Goal: Ask a question

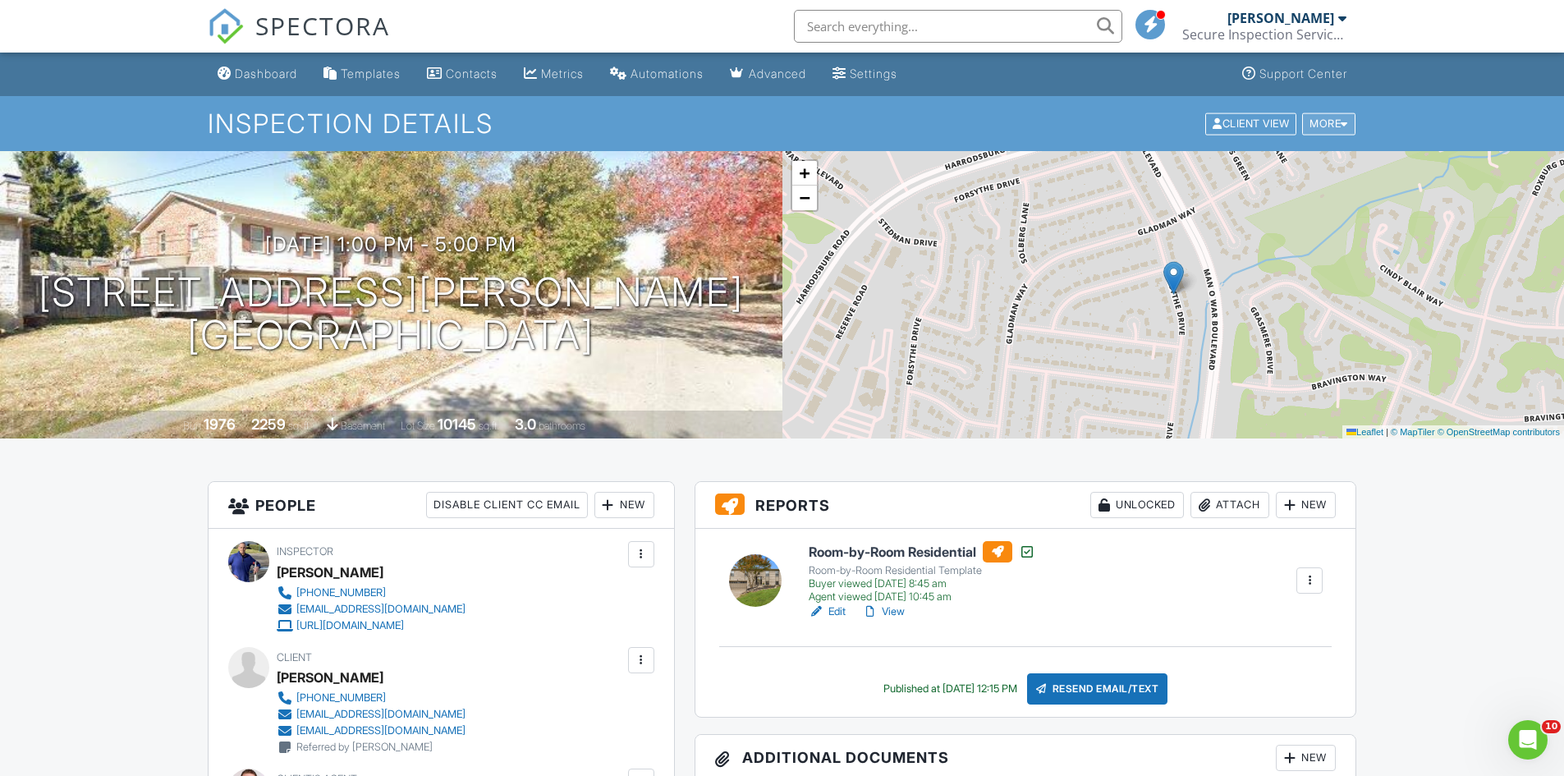
click at [1330, 119] on div "More" at bounding box center [1328, 124] width 53 height 22
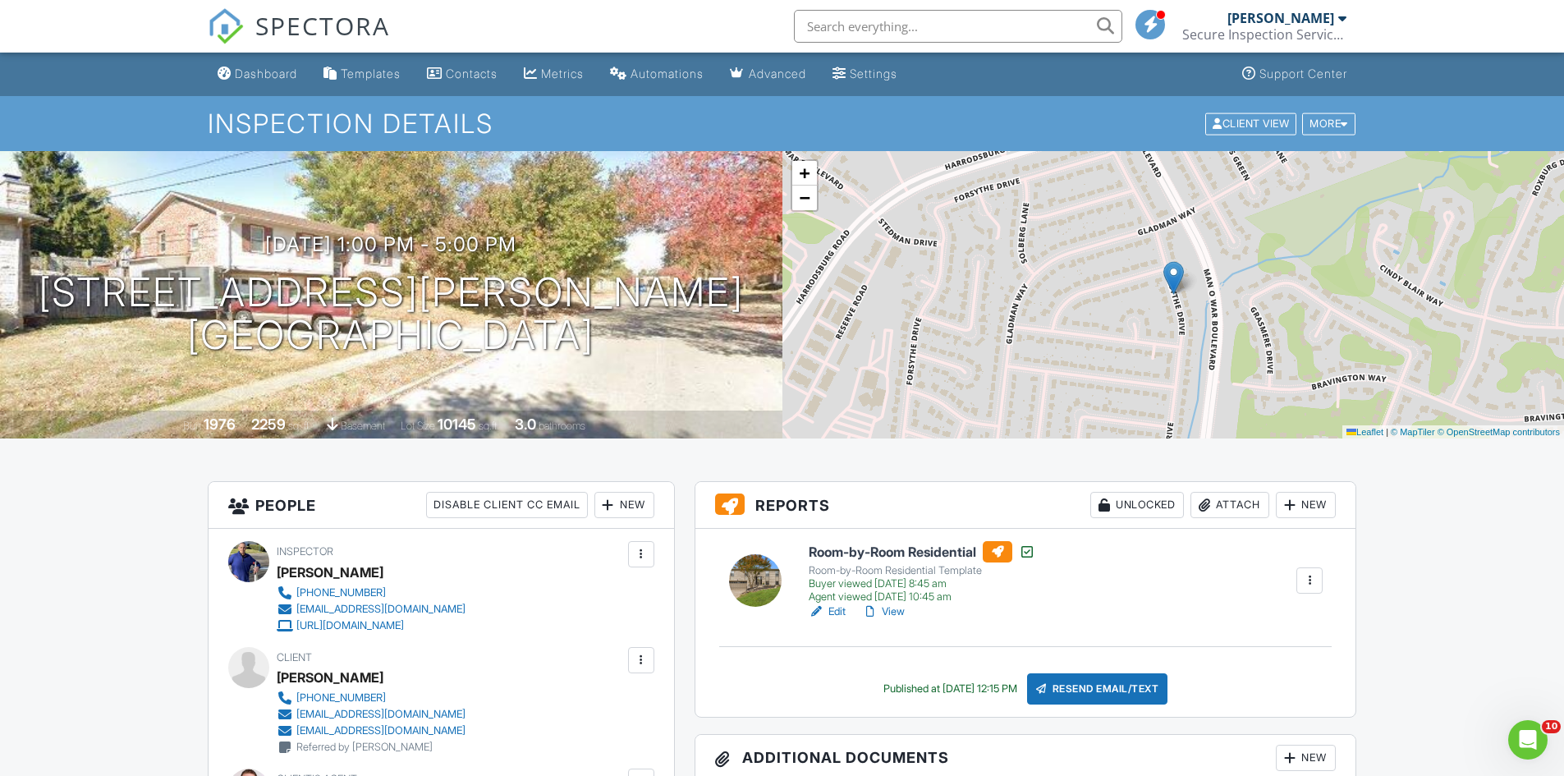
click at [878, 608] on div at bounding box center [870, 612] width 16 height 16
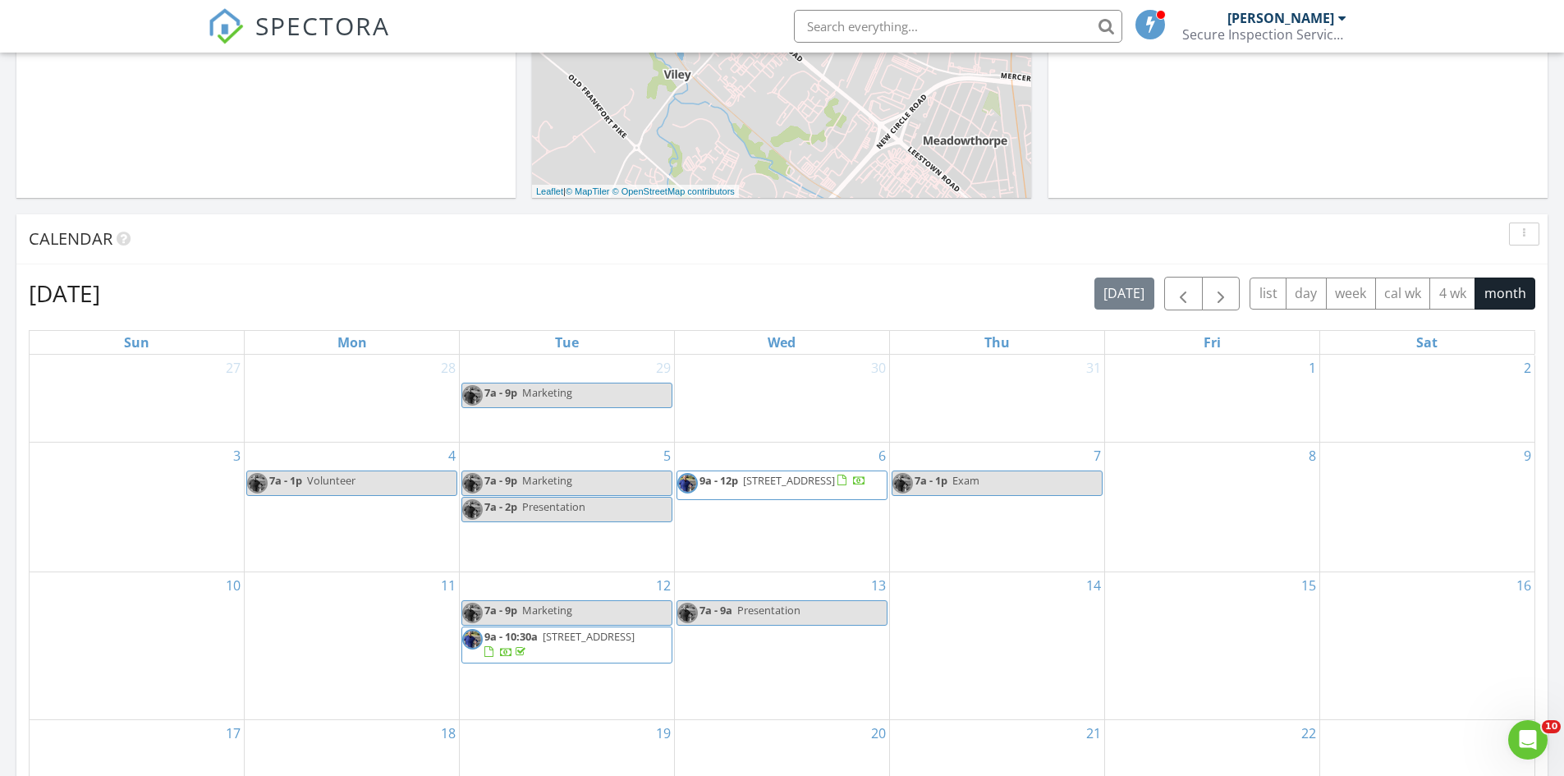
scroll to position [493, 0]
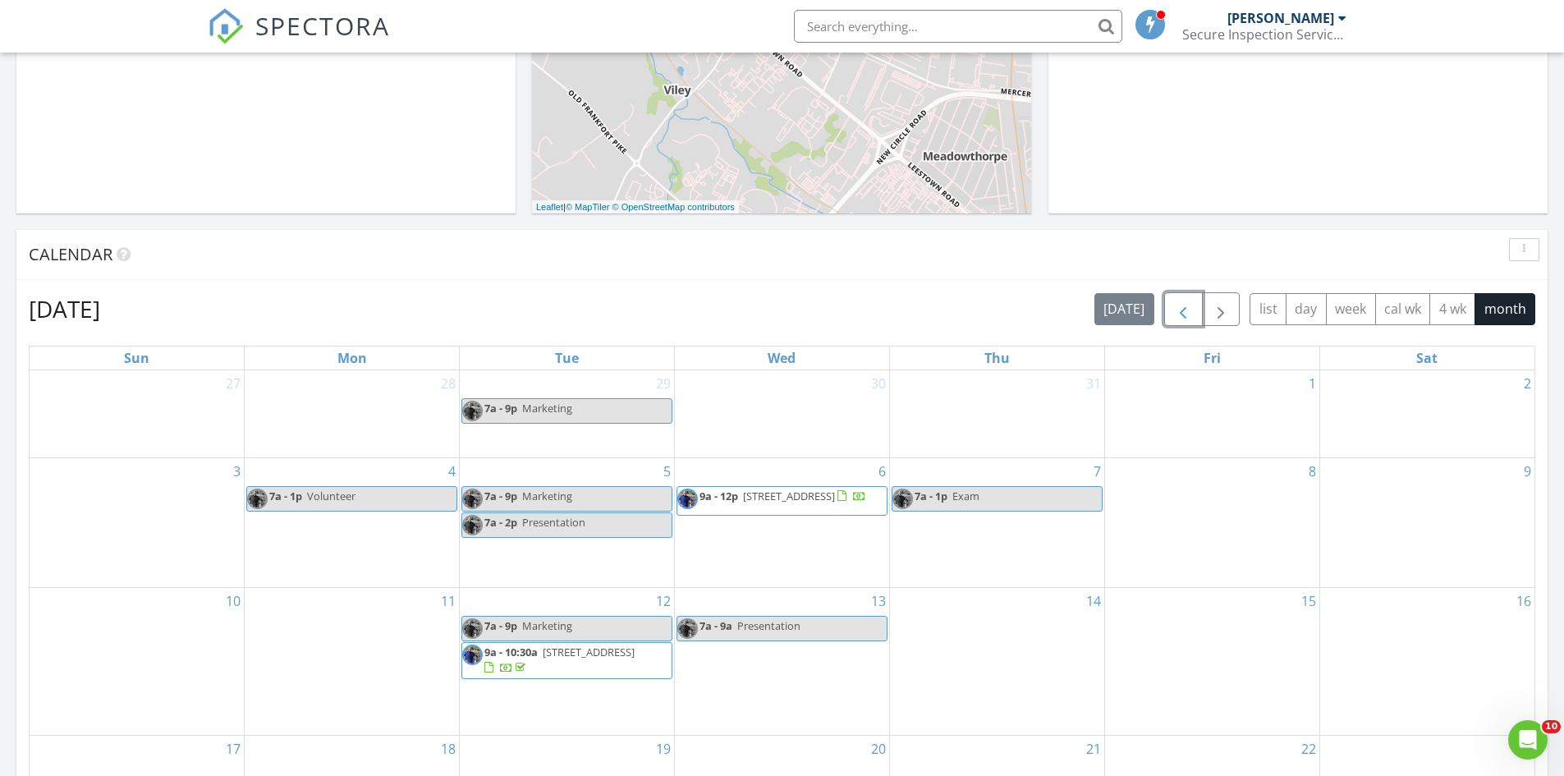
click at [1196, 315] on button "button" at bounding box center [1183, 309] width 39 height 34
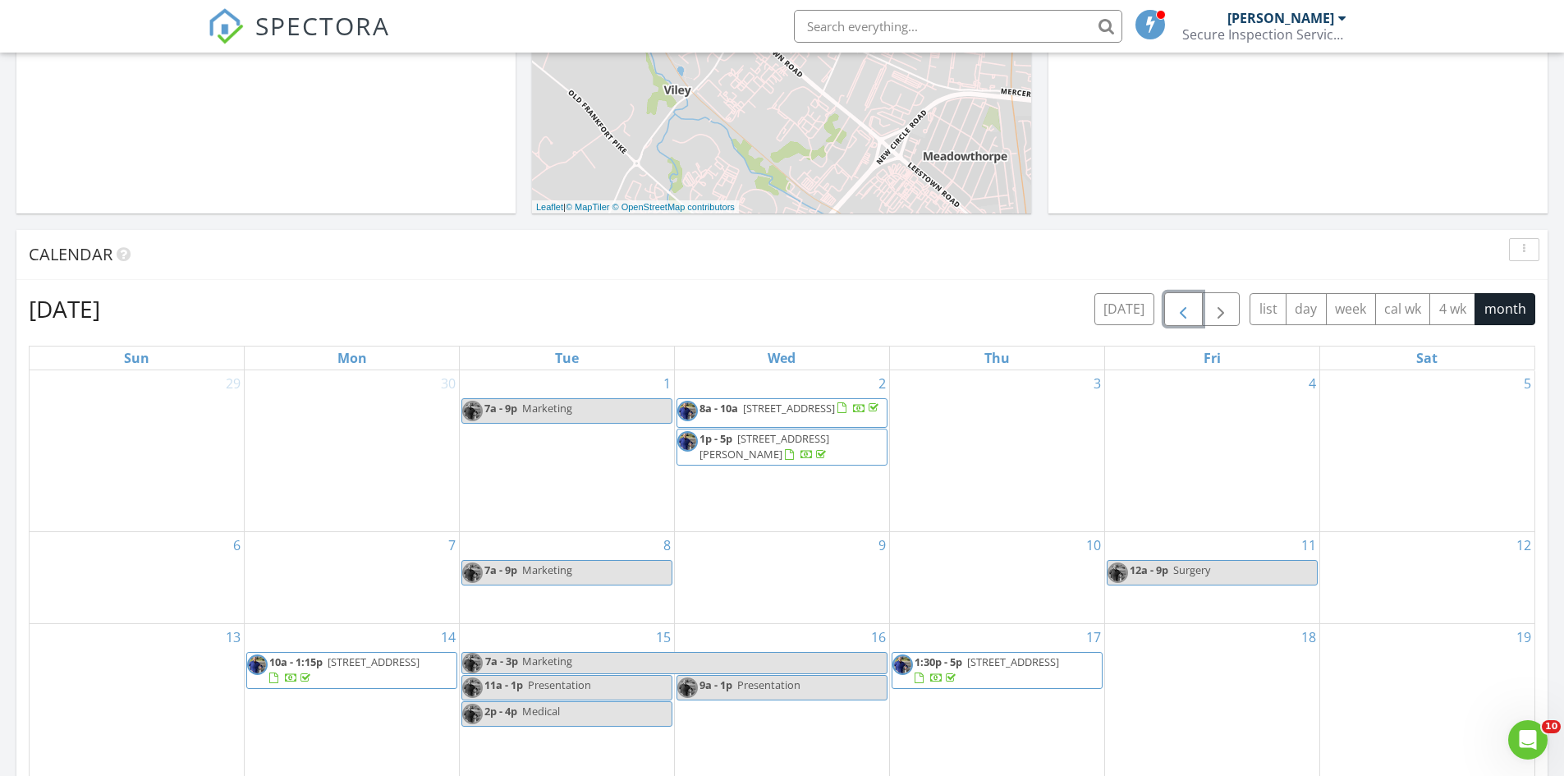
click at [1196, 315] on button "button" at bounding box center [1183, 309] width 39 height 34
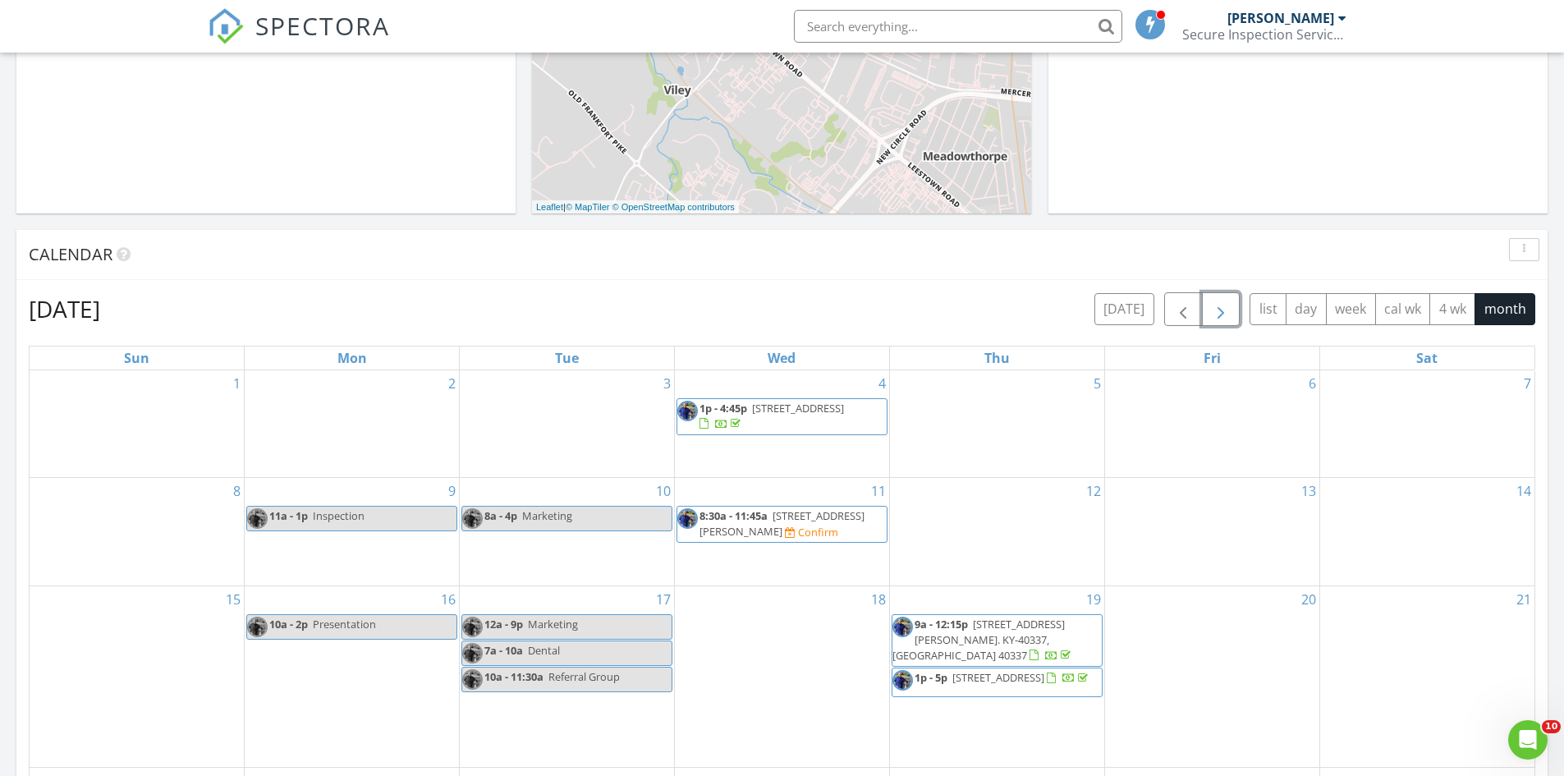
click at [1232, 309] on button "button" at bounding box center [1221, 309] width 39 height 34
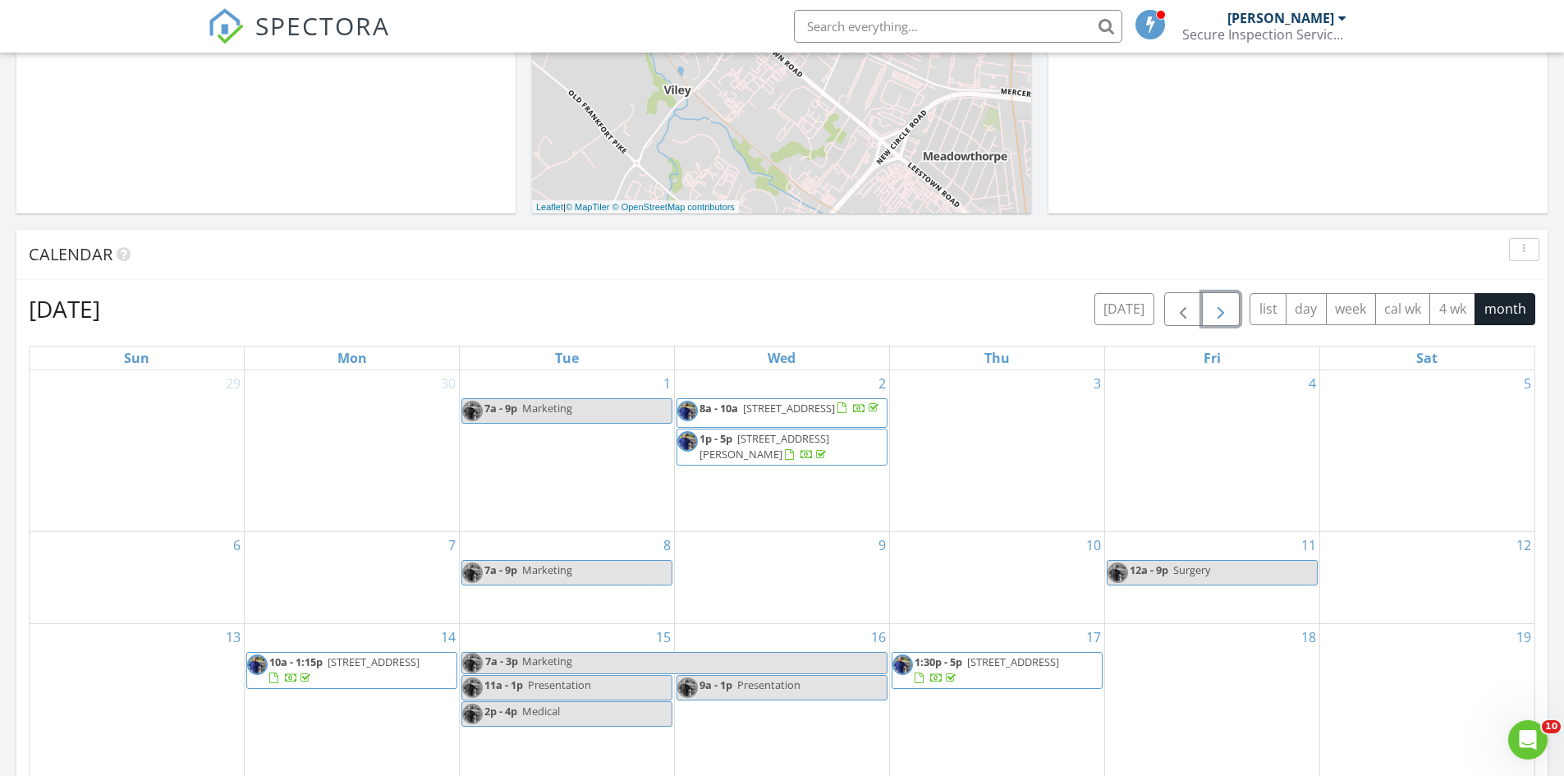
click at [809, 460] on span "1p - 5p 4168 Forsythe Dr, Lexington 40514" at bounding box center [781, 447] width 209 height 32
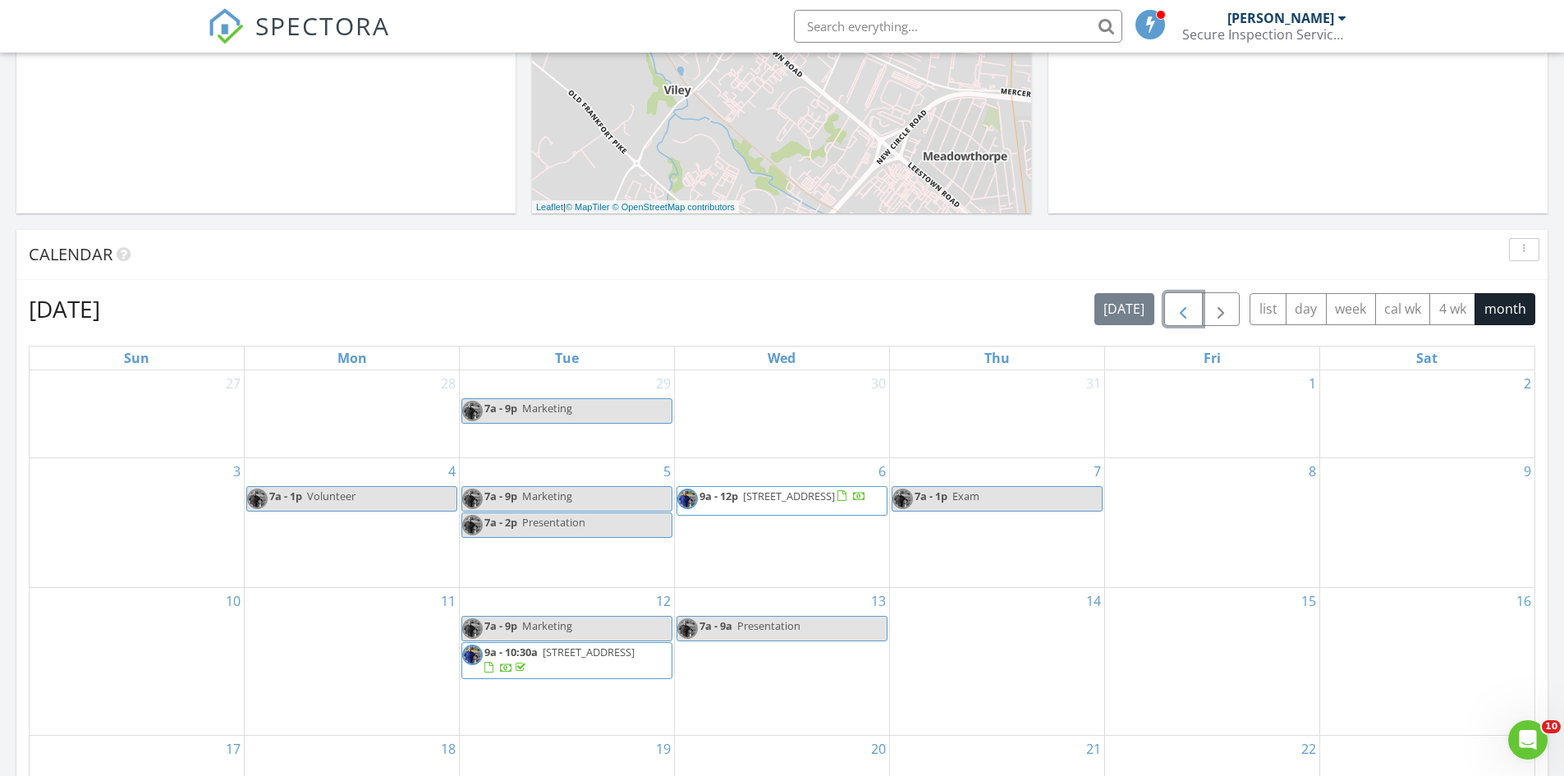
click at [1184, 312] on span "button" at bounding box center [1183, 310] width 20 height 20
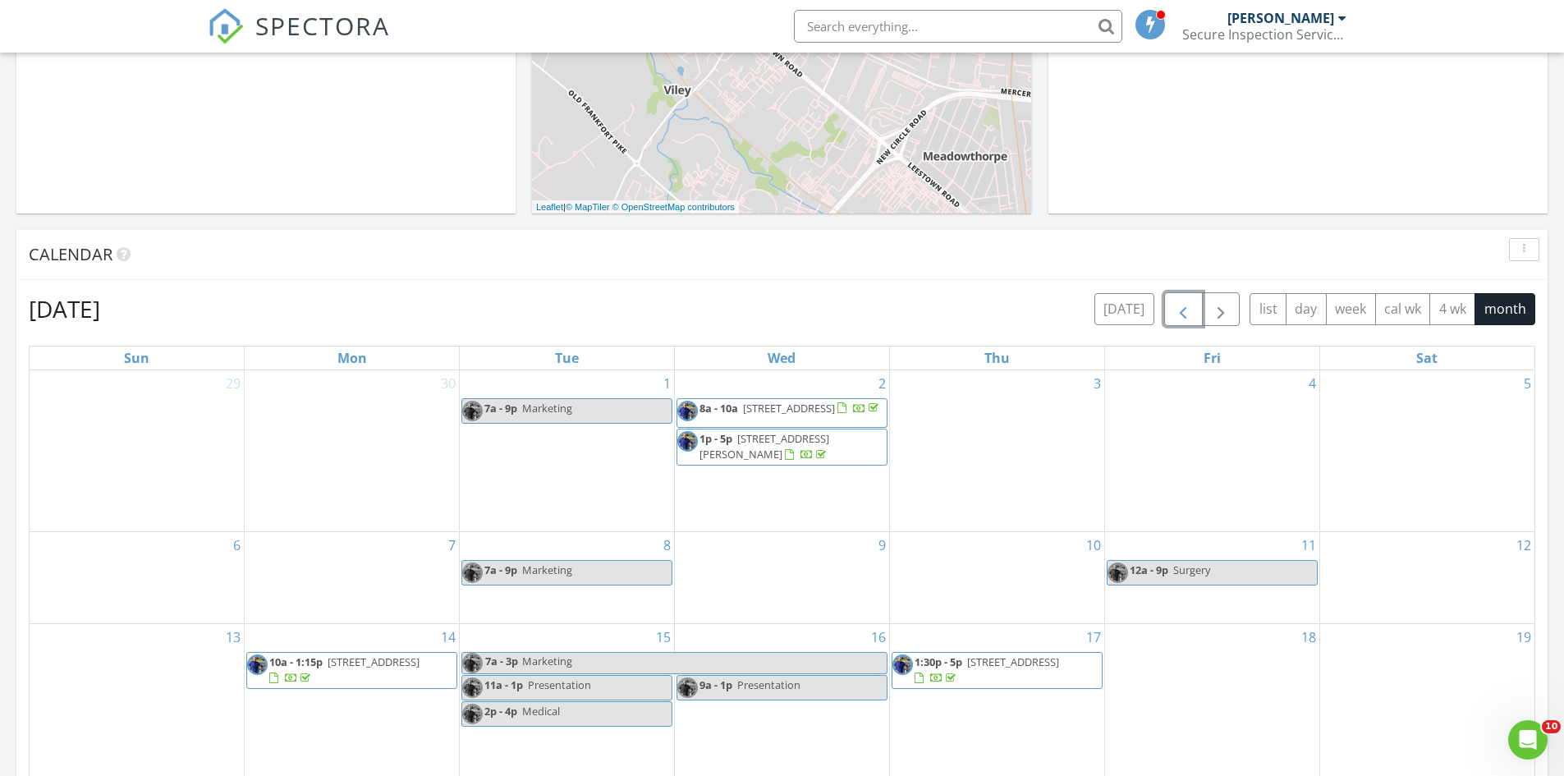
scroll to position [575, 0]
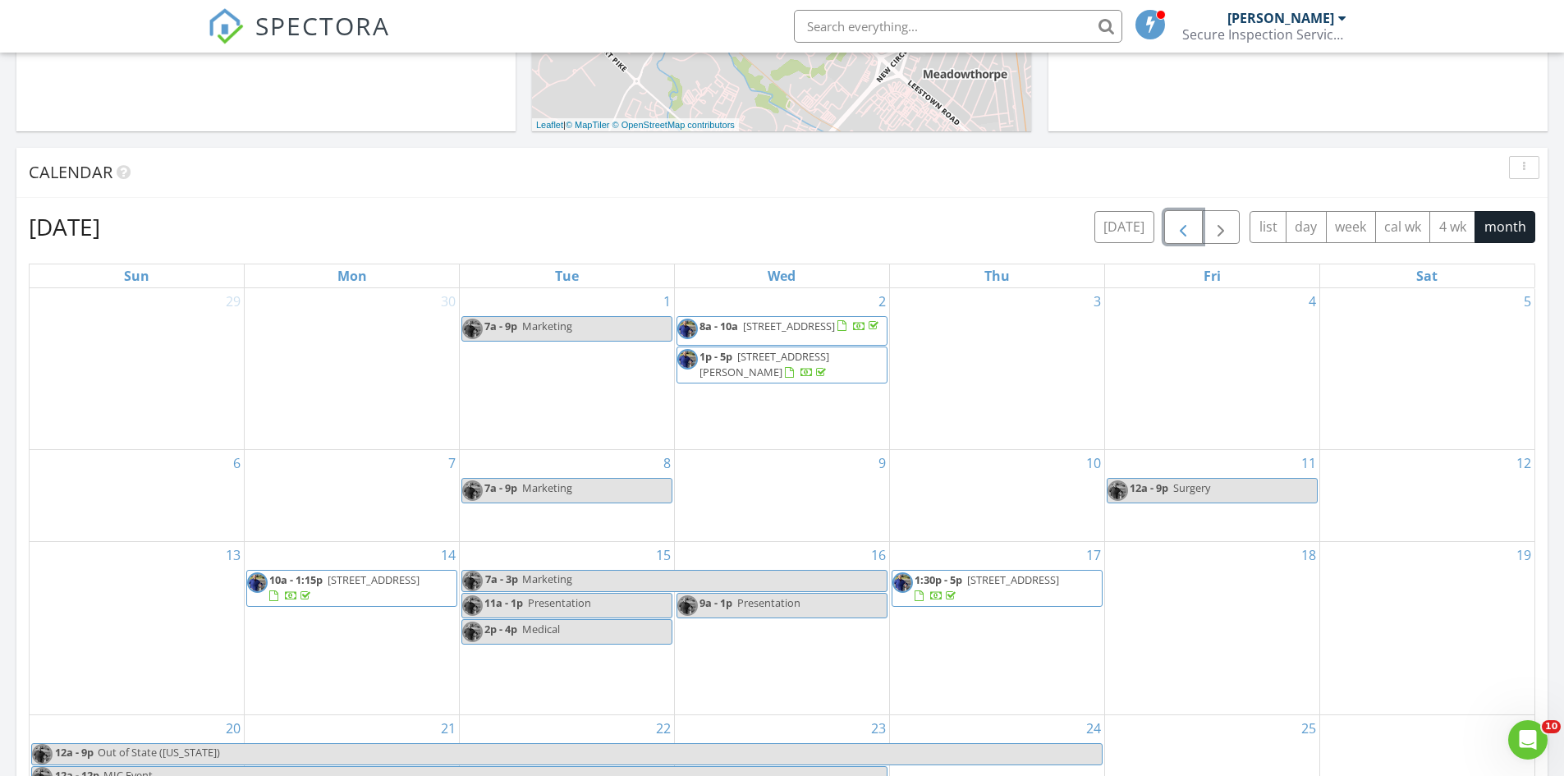
drag, startPoint x: 674, startPoint y: 338, endPoint x: 769, endPoint y: 331, distance: 94.7
click at [769, 331] on span "175 Oxford Lndg Dr, Georgetown 40324" at bounding box center [789, 326] width 92 height 15
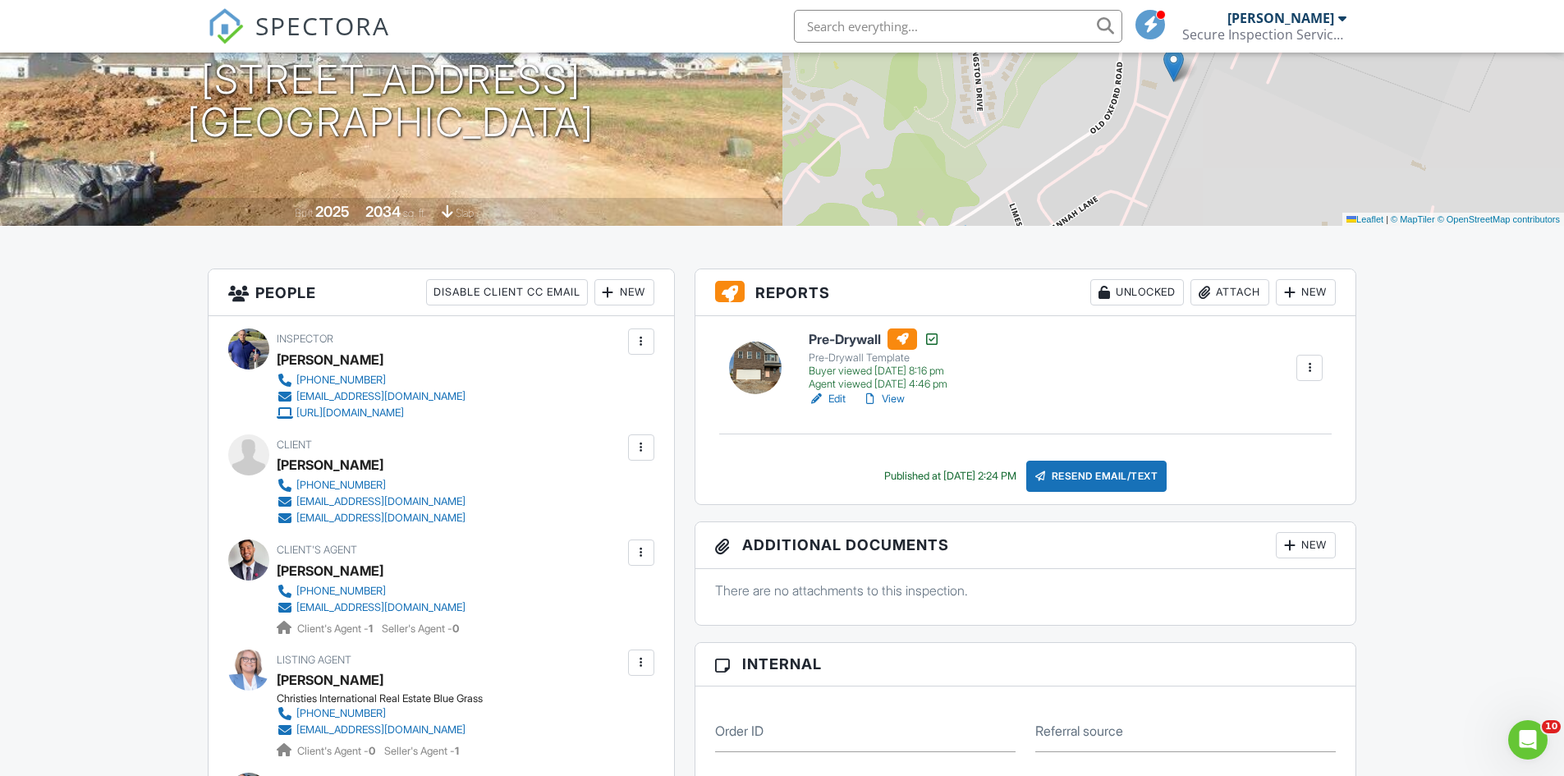
scroll to position [82, 0]
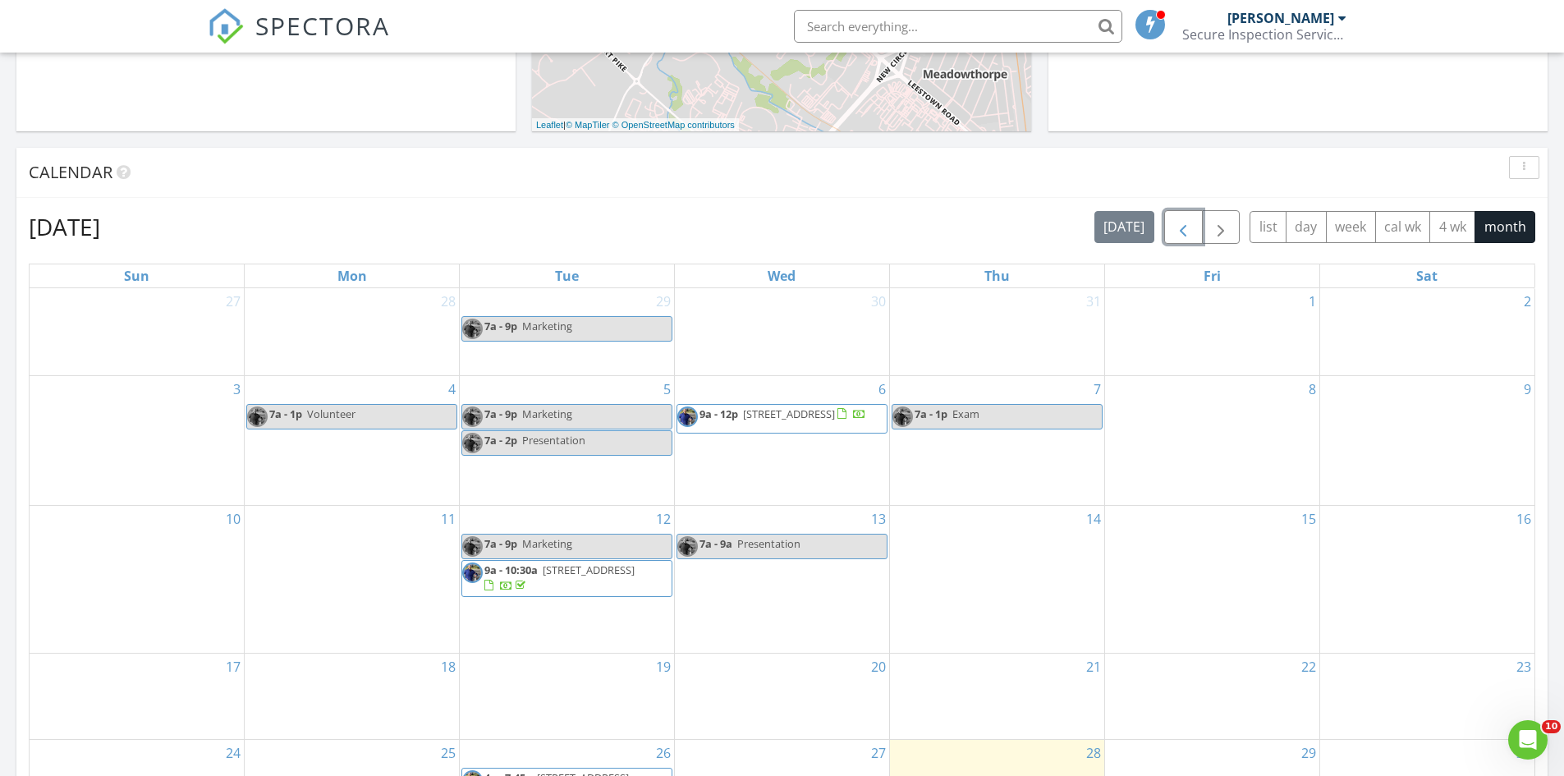
click at [1185, 233] on span "button" at bounding box center [1183, 228] width 20 height 20
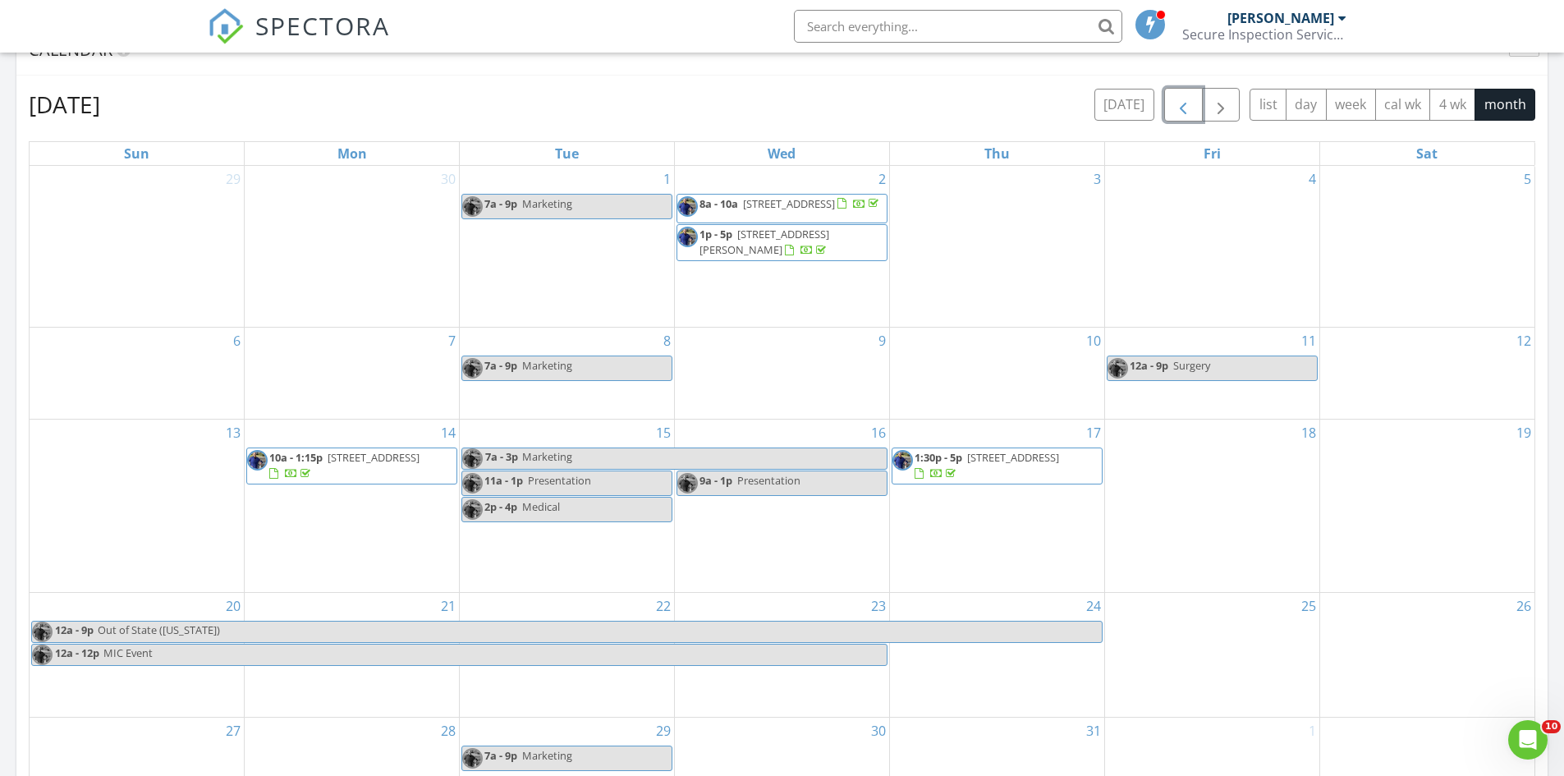
scroll to position [739, 0]
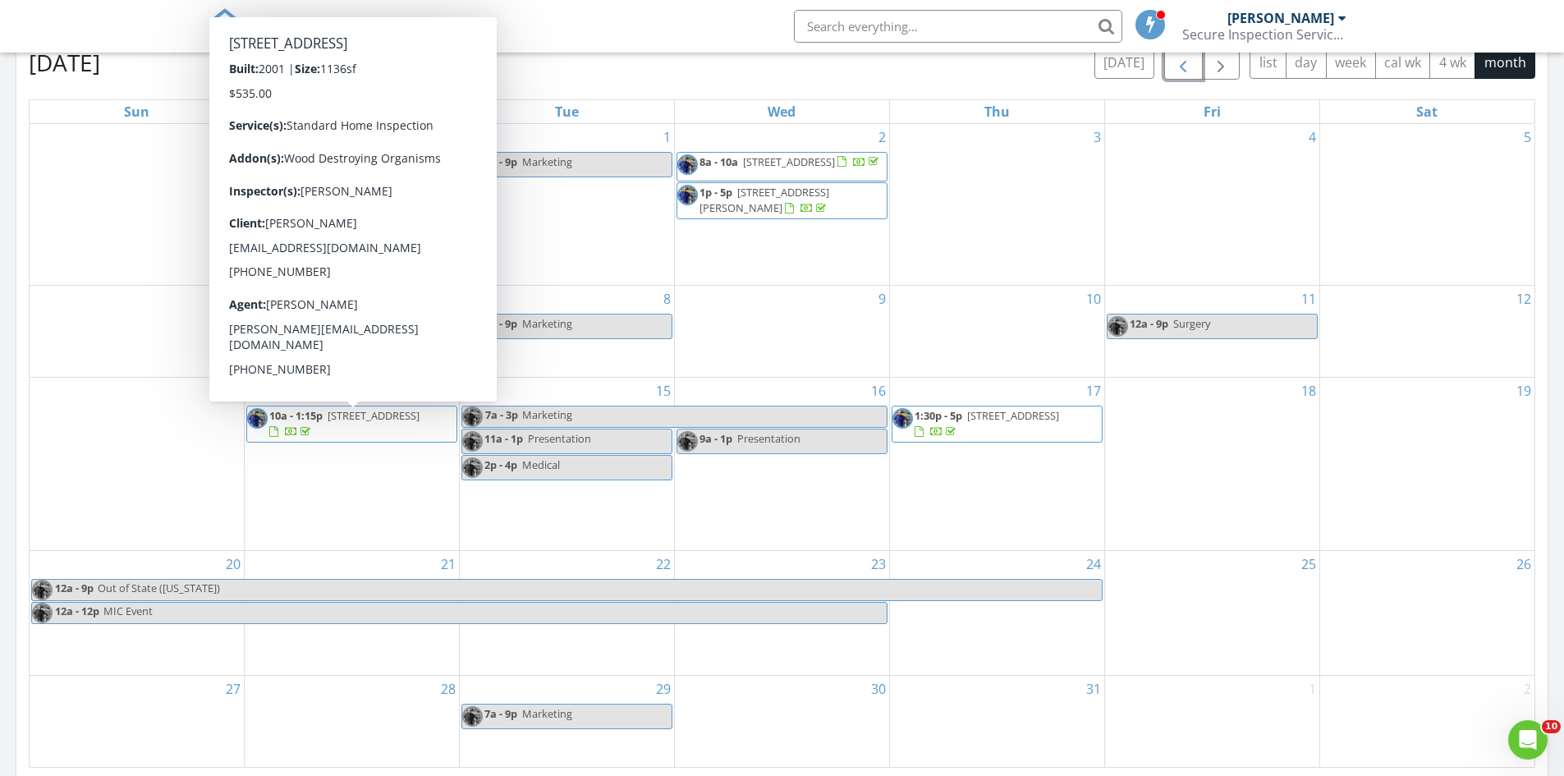
click at [429, 430] on span "10a - 1:15p 676 Cherry Trace Dr, Richmond 40475" at bounding box center [351, 424] width 209 height 32
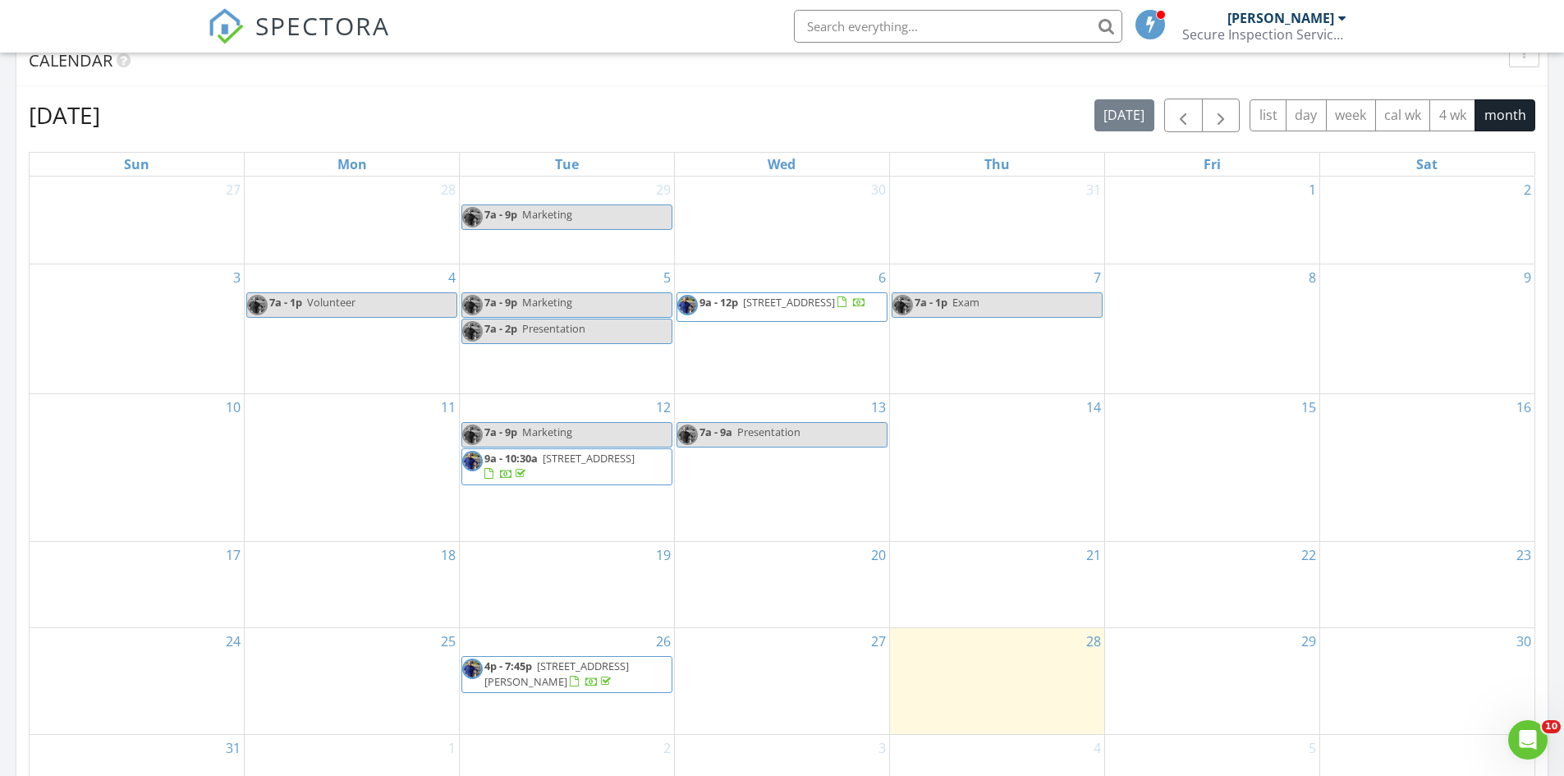
scroll to position [657, 0]
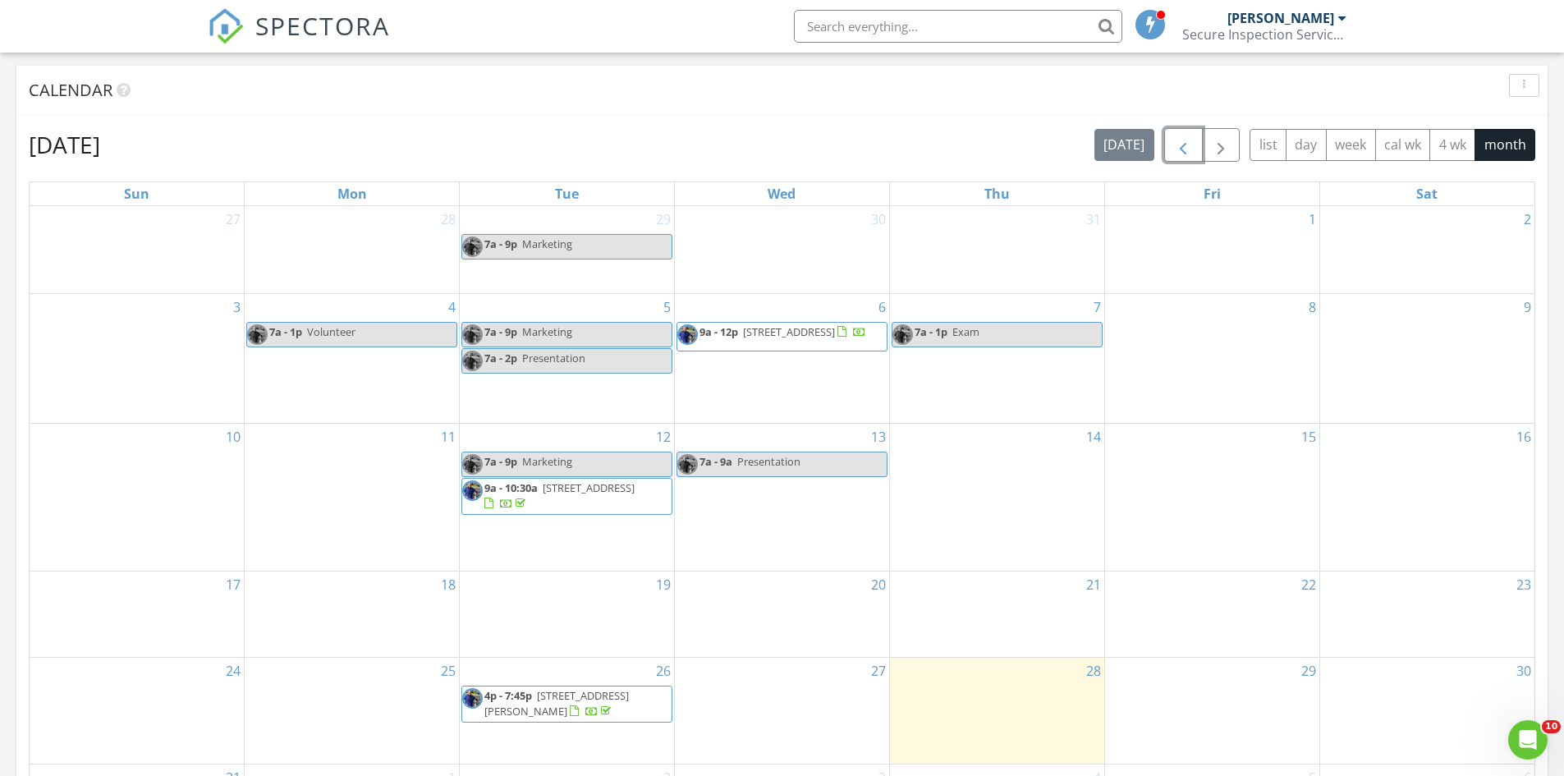
click at [1187, 140] on span "button" at bounding box center [1183, 145] width 20 height 20
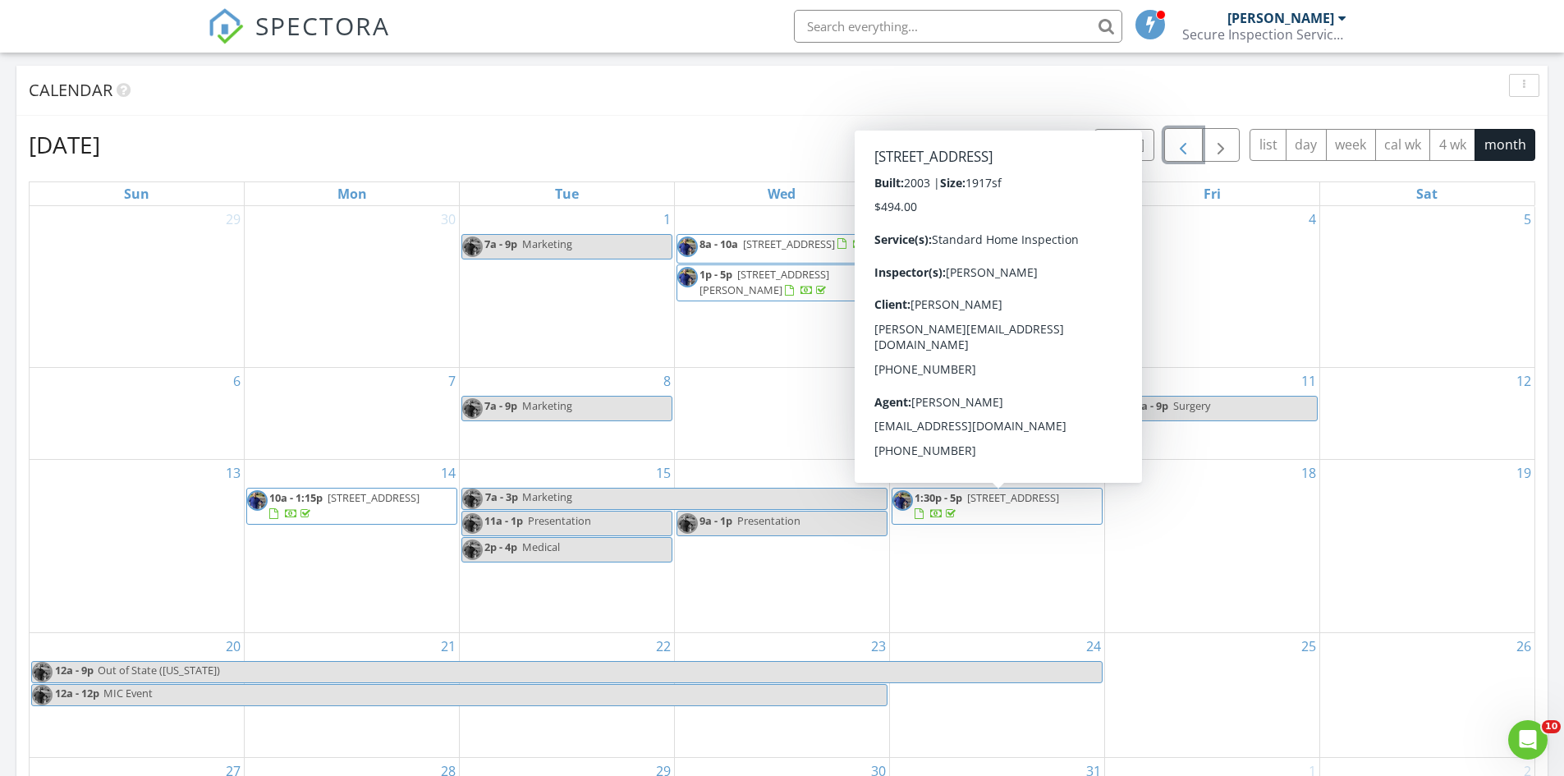
click at [974, 505] on span "2249 Sunningdale Dr, Lexington 40509" at bounding box center [1013, 497] width 92 height 15
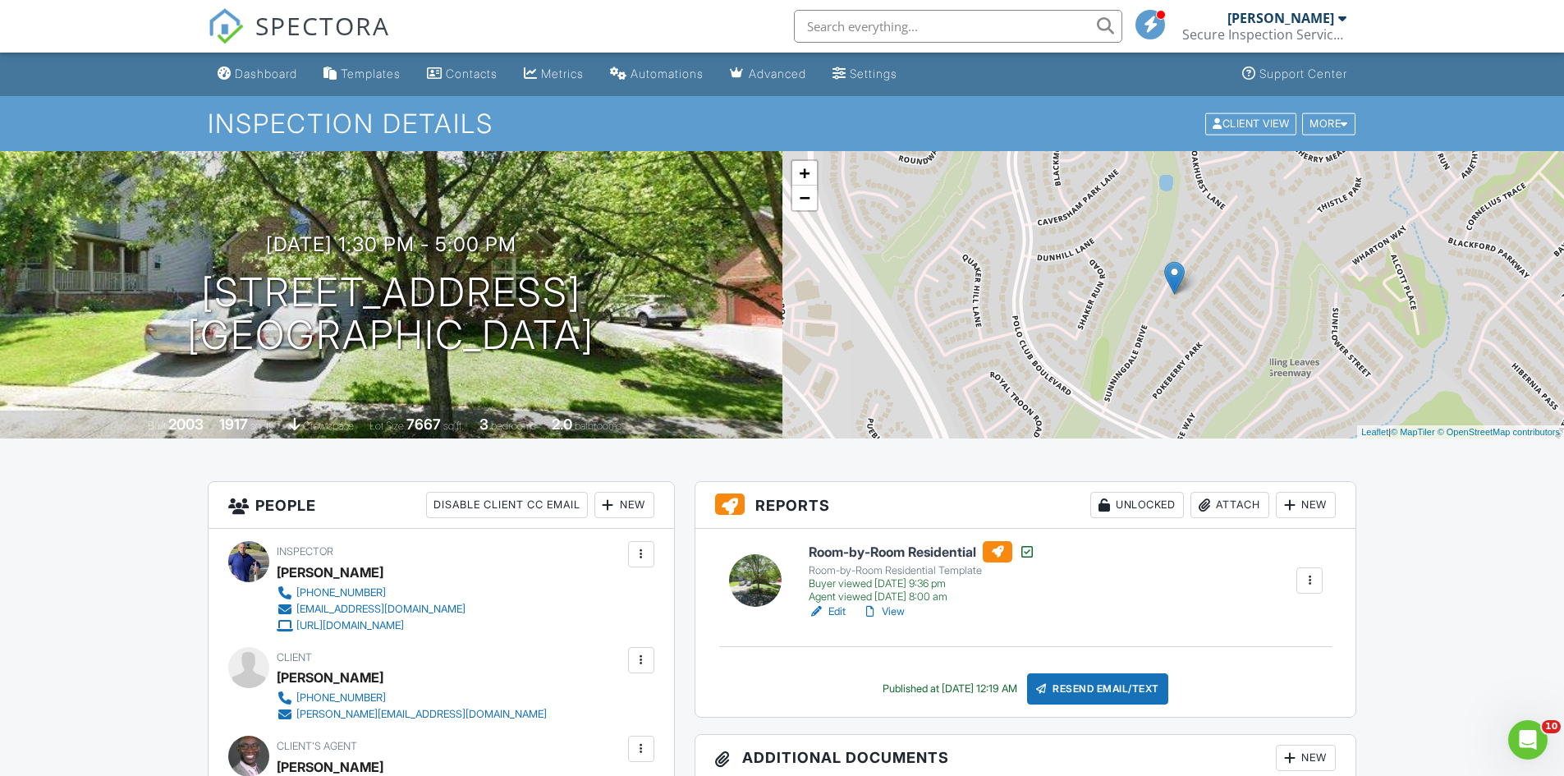
click at [1309, 578] on div at bounding box center [1310, 580] width 16 height 16
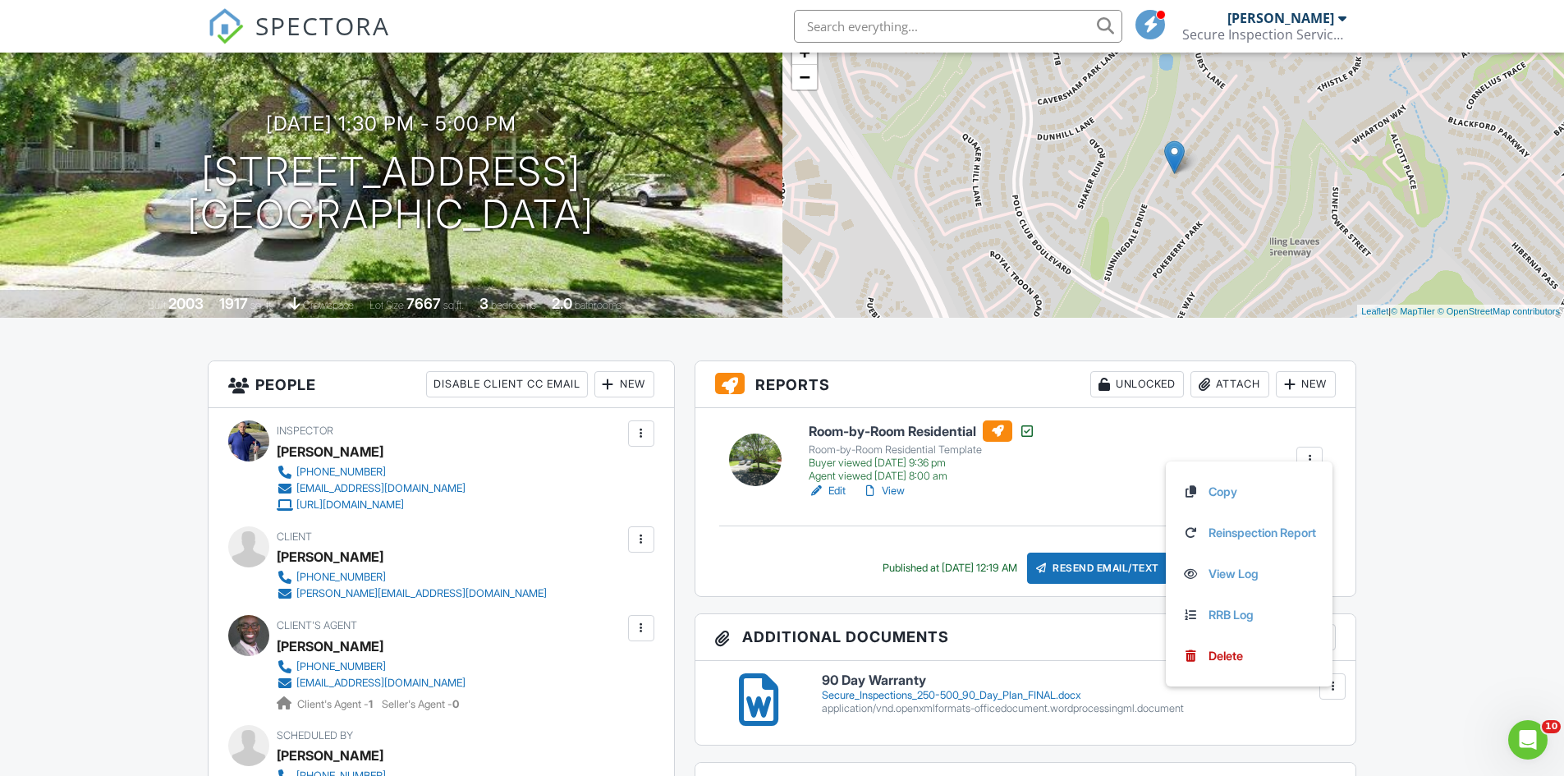
scroll to position [164, 0]
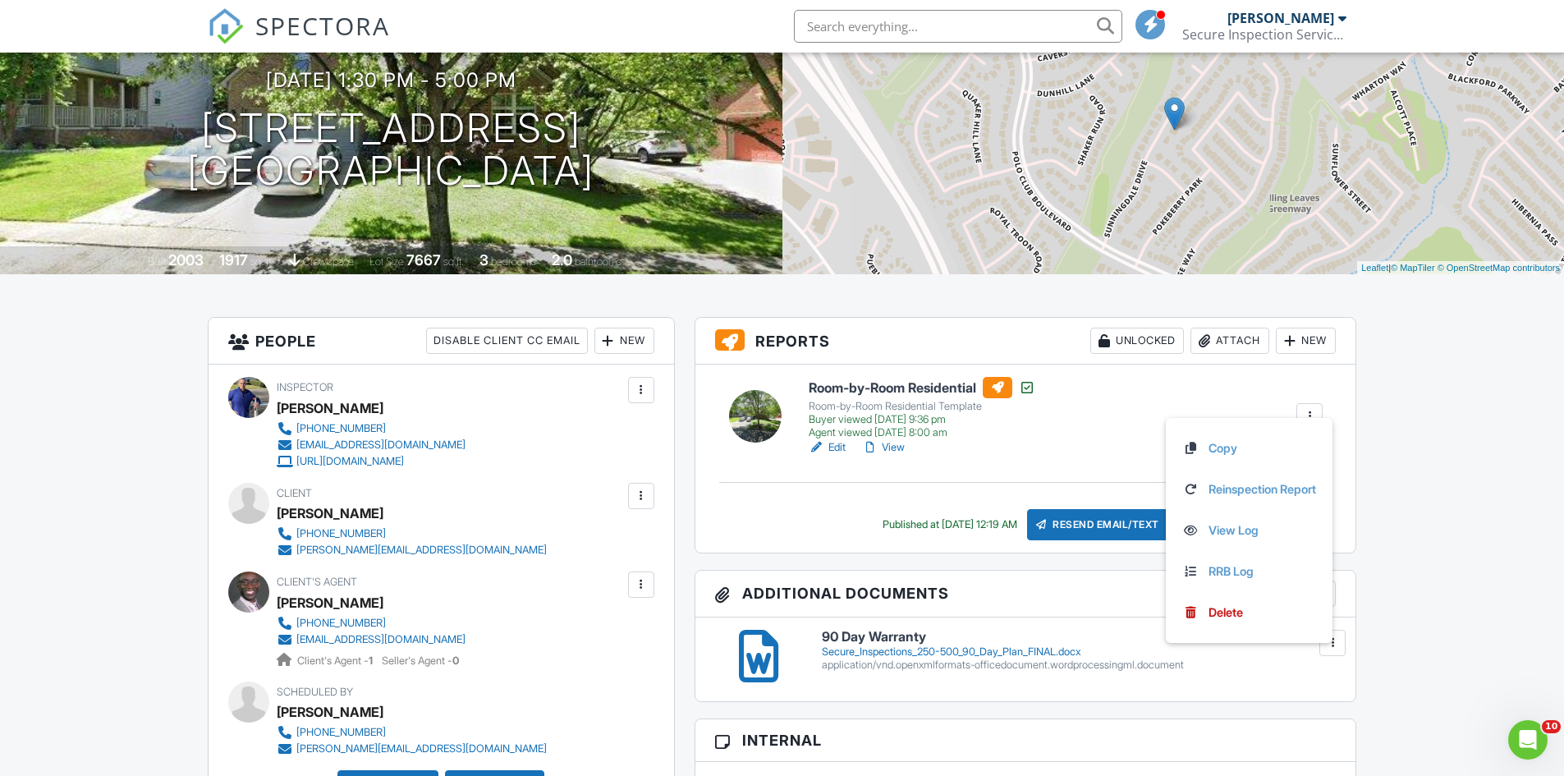
click at [1233, 337] on div "Attach" at bounding box center [1230, 341] width 79 height 26
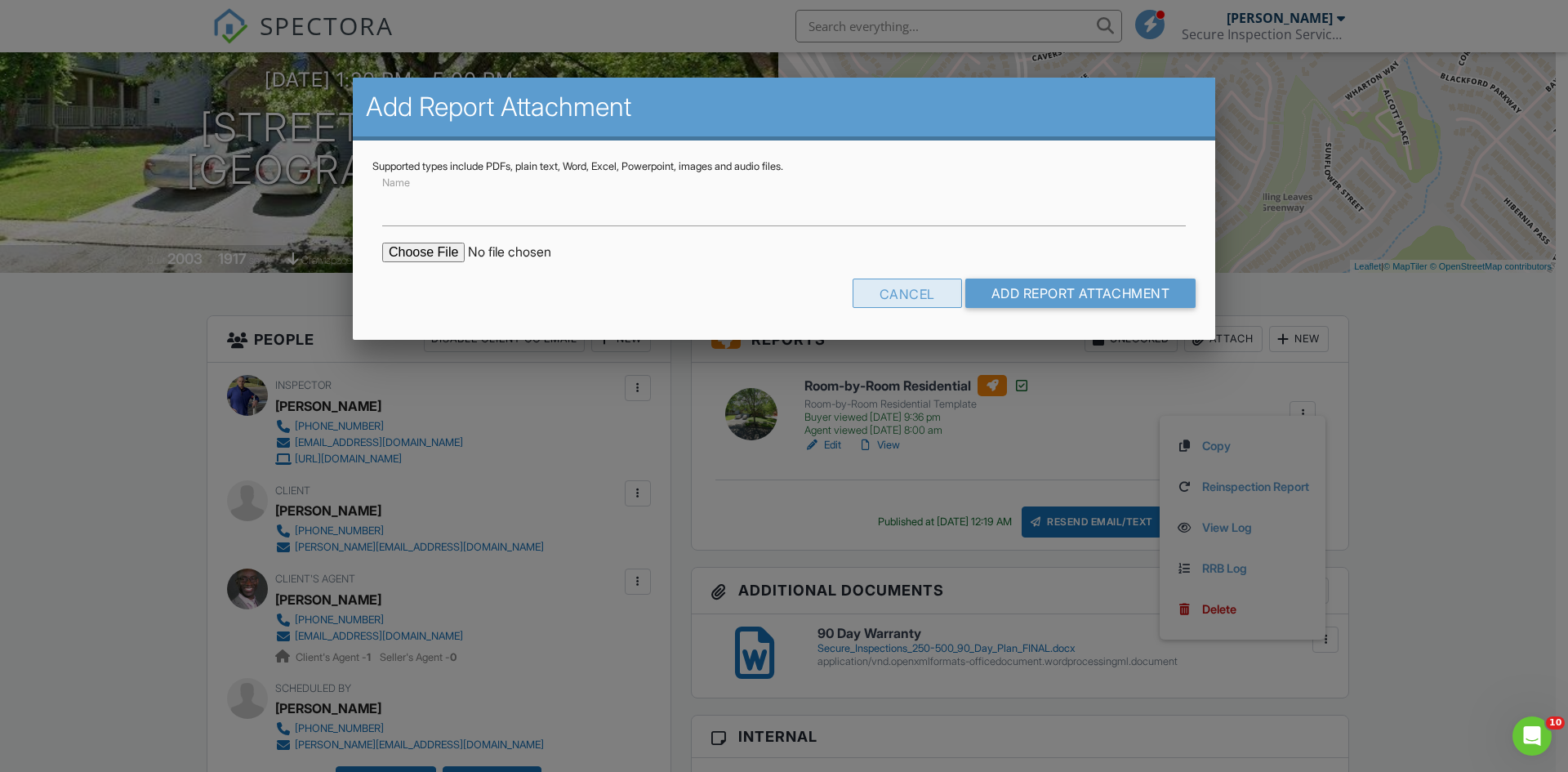
click at [930, 295] on div "Cancel" at bounding box center [907, 293] width 109 height 30
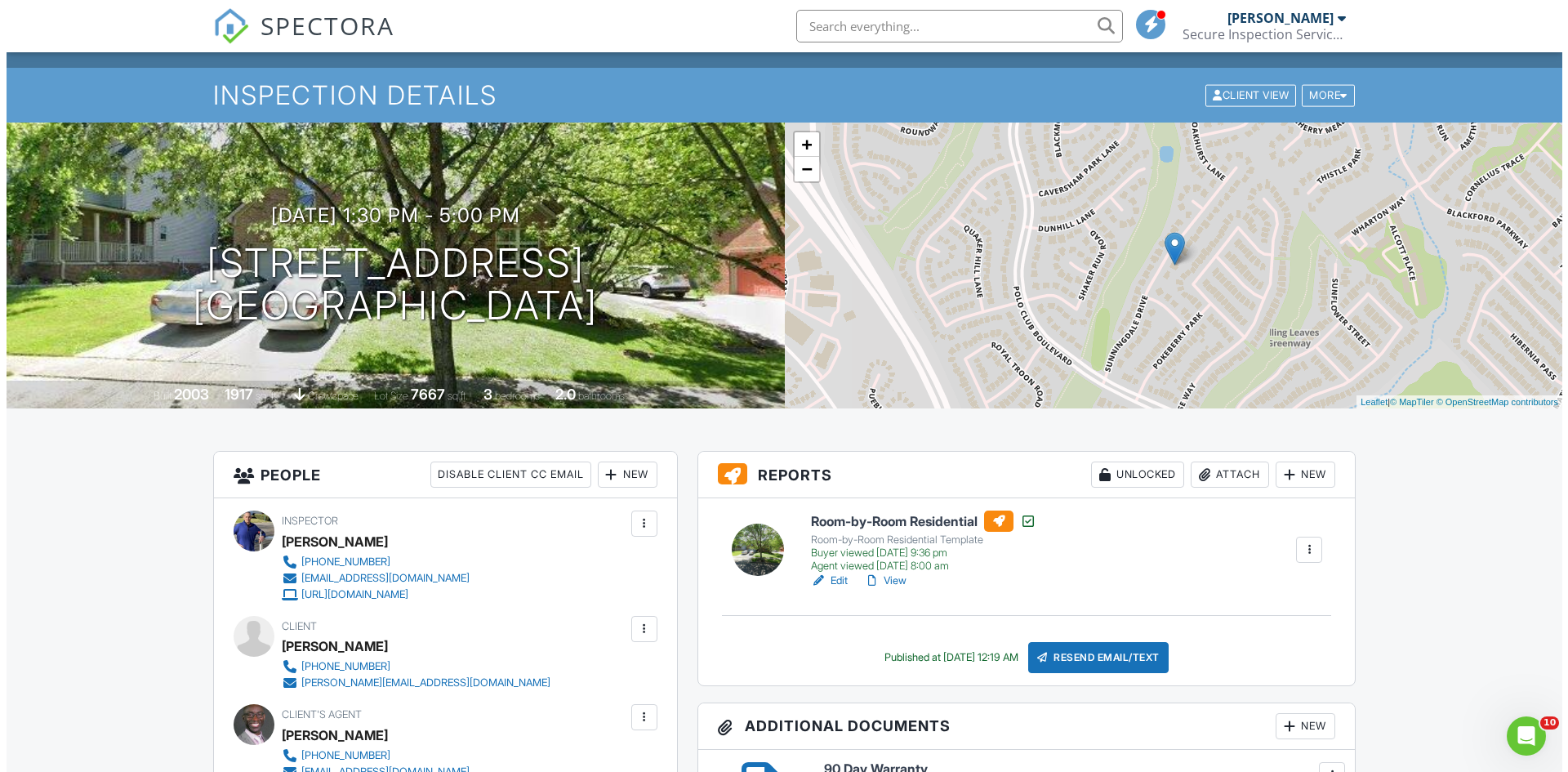
scroll to position [0, 0]
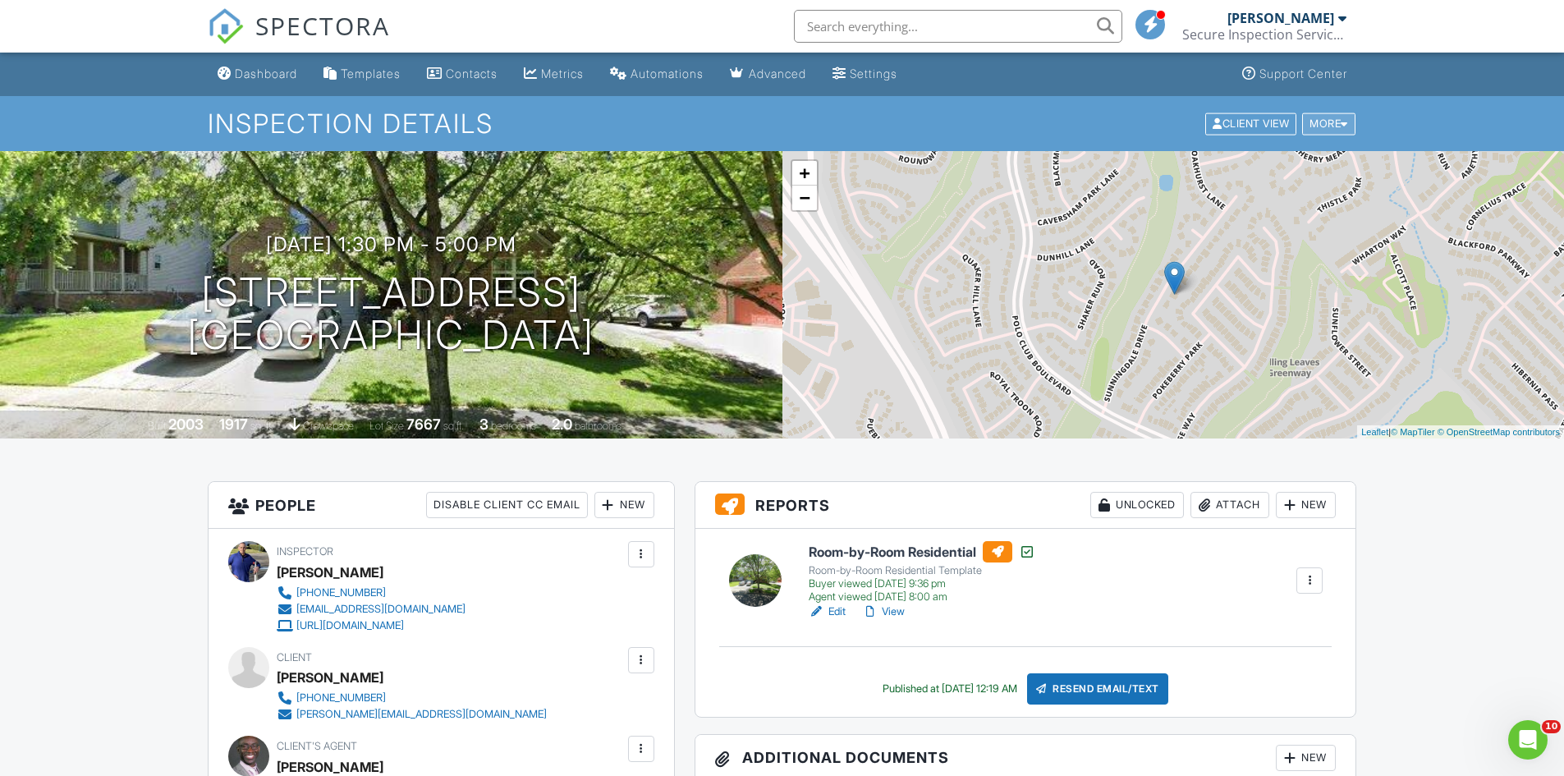
click at [1316, 124] on div "More" at bounding box center [1328, 124] width 53 height 22
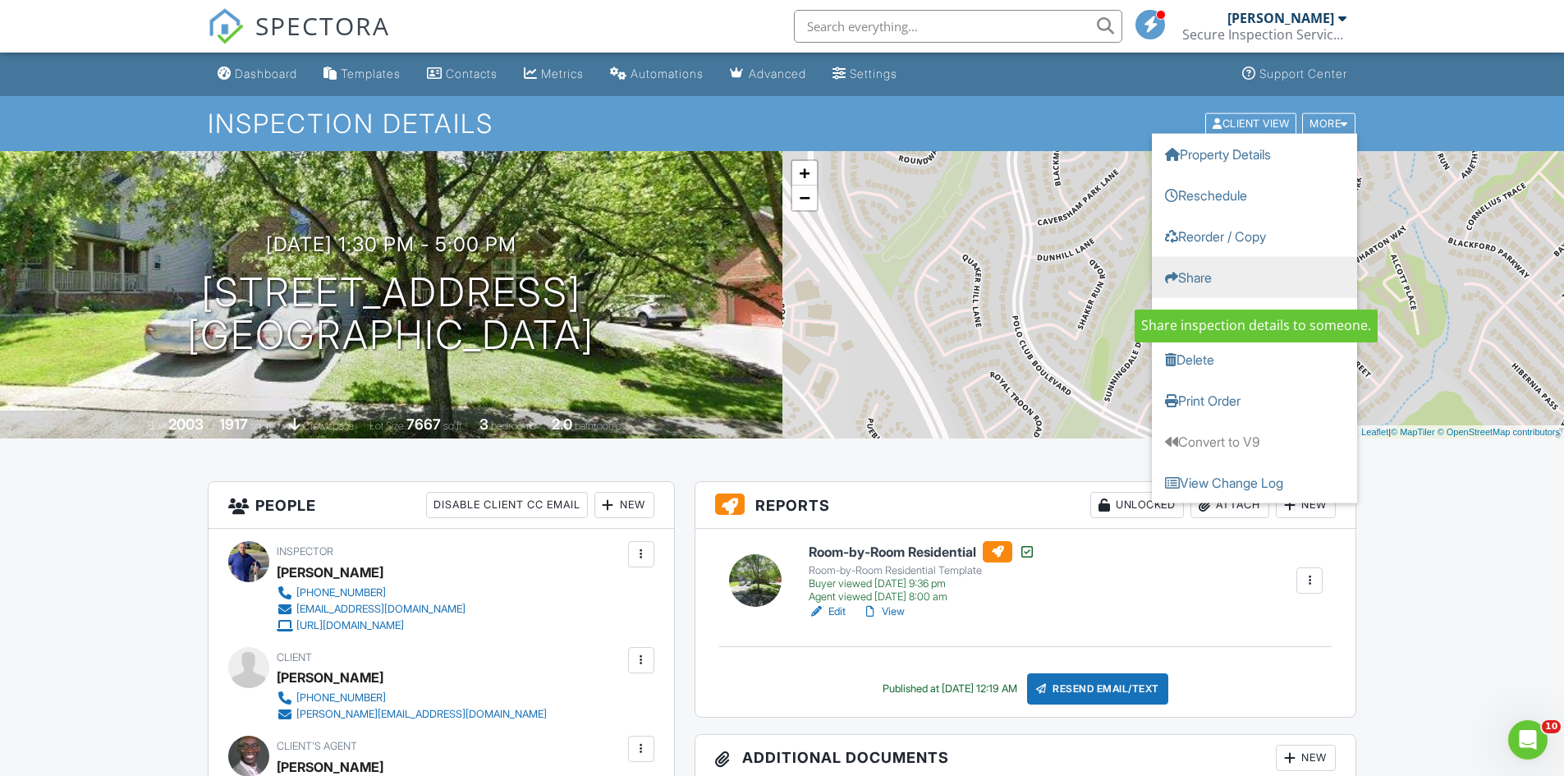
click at [1193, 273] on link "Share" at bounding box center [1254, 276] width 205 height 41
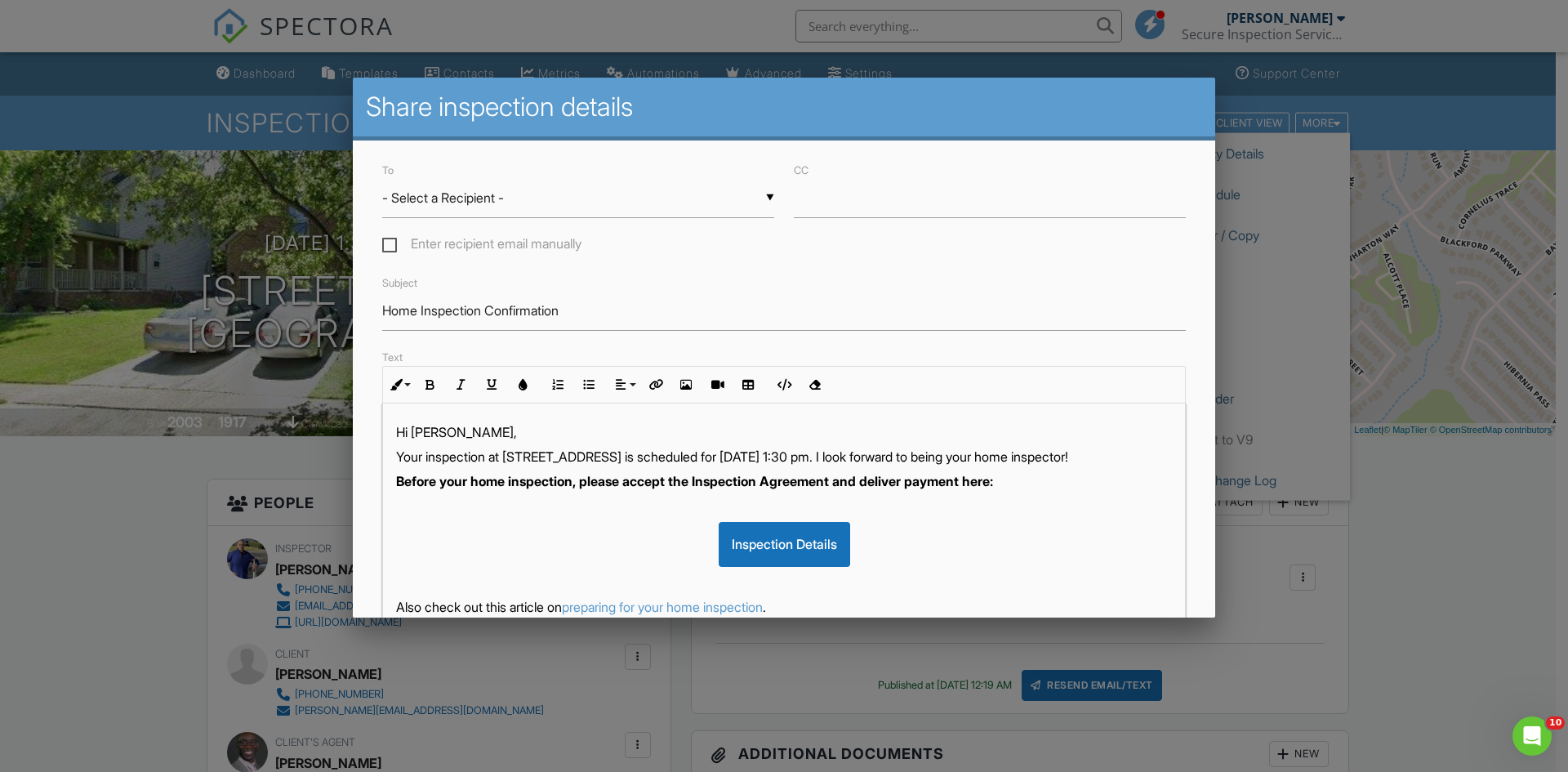
click at [408, 206] on div "▼ - Select a Recipient - - Select a Recipient - Tonia Socha (Client) Ed Sarfo (…" at bounding box center [578, 198] width 392 height 40
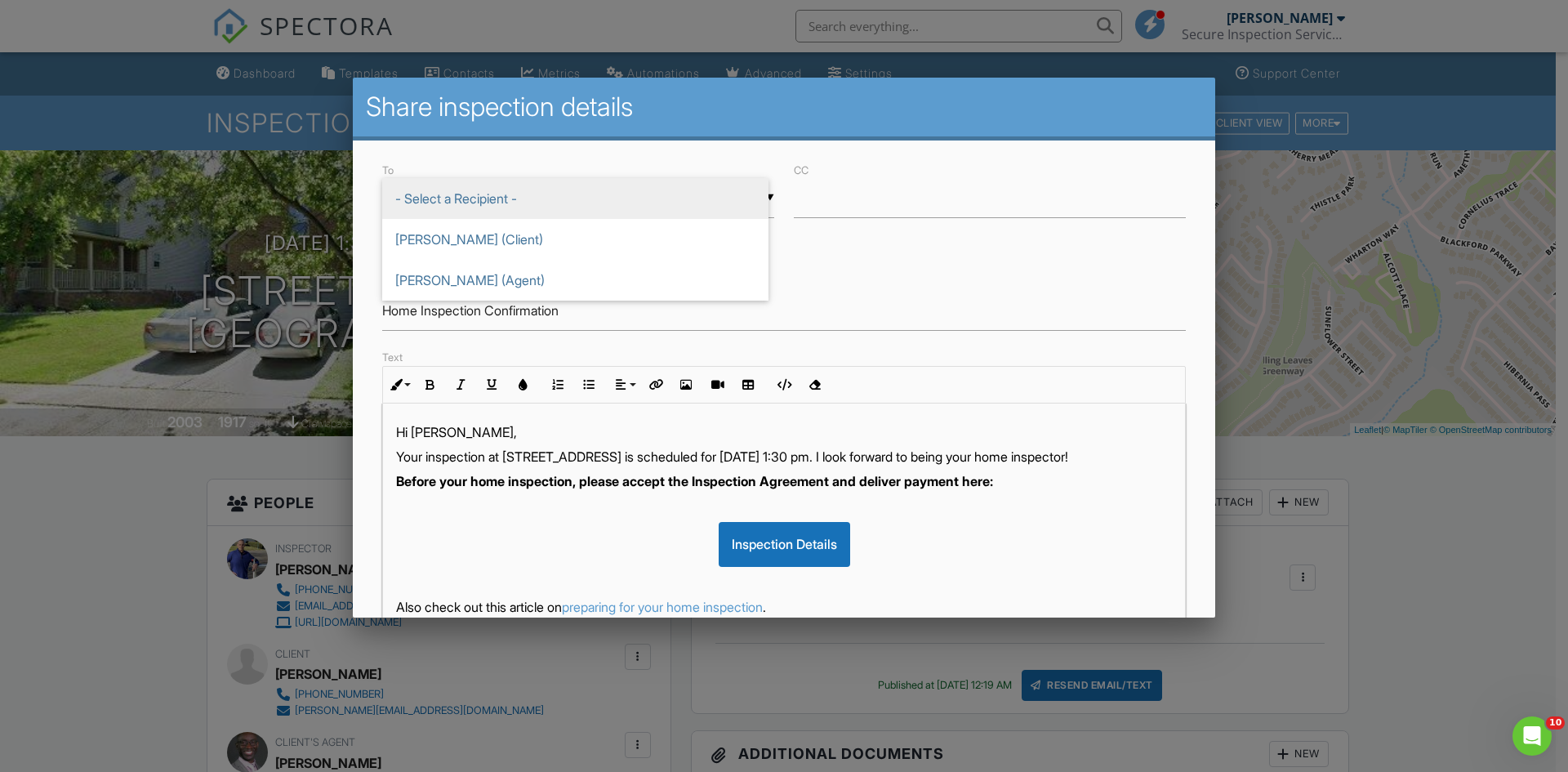
click at [653, 157] on div "To ▼ - Select a Recipient - - Select a Recipient - Tonia Socha (Client) Ed Sarf…" at bounding box center [784, 529] width 862 height 779
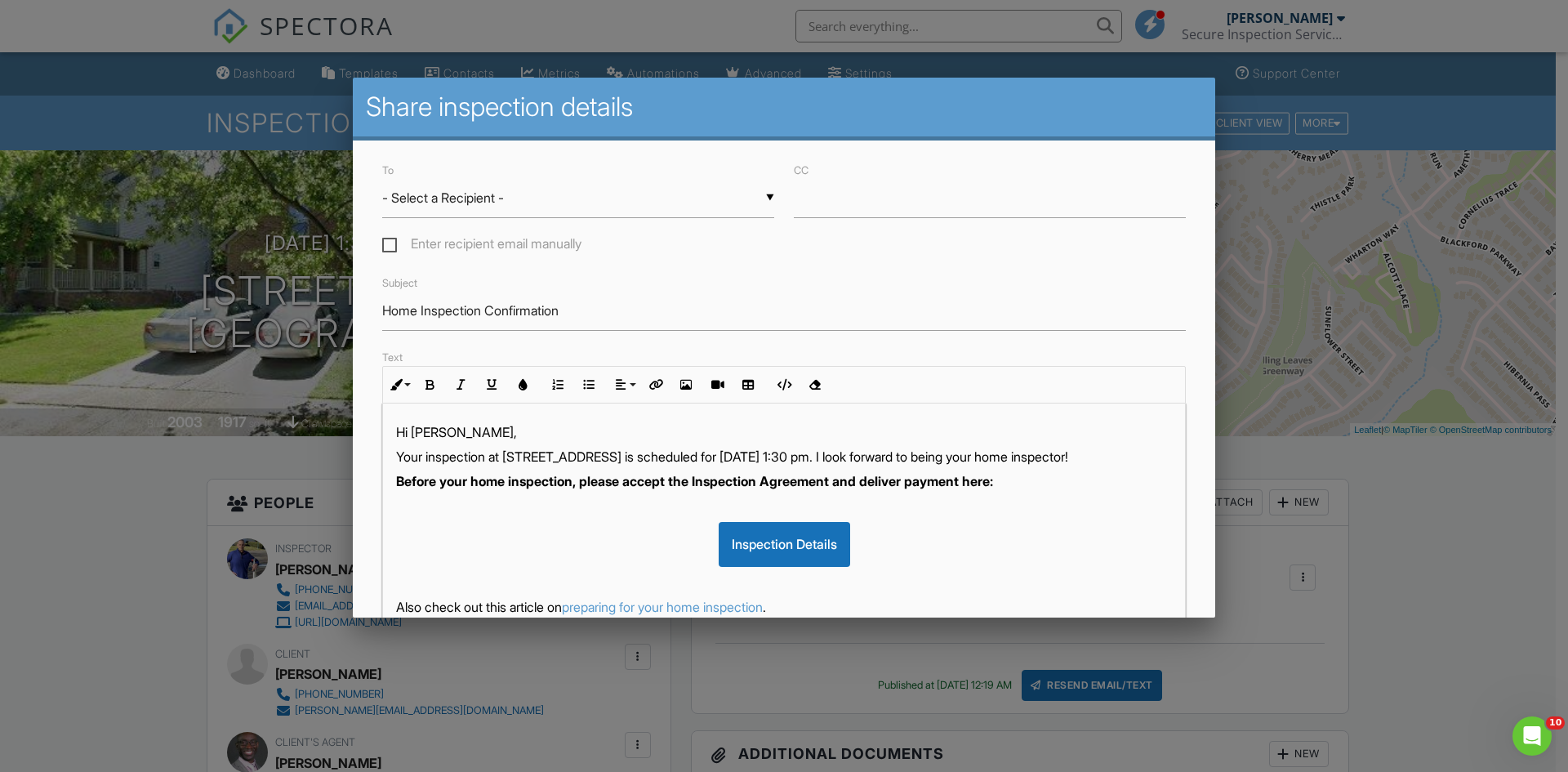
click at [1407, 112] on div at bounding box center [784, 401] width 1568 height 965
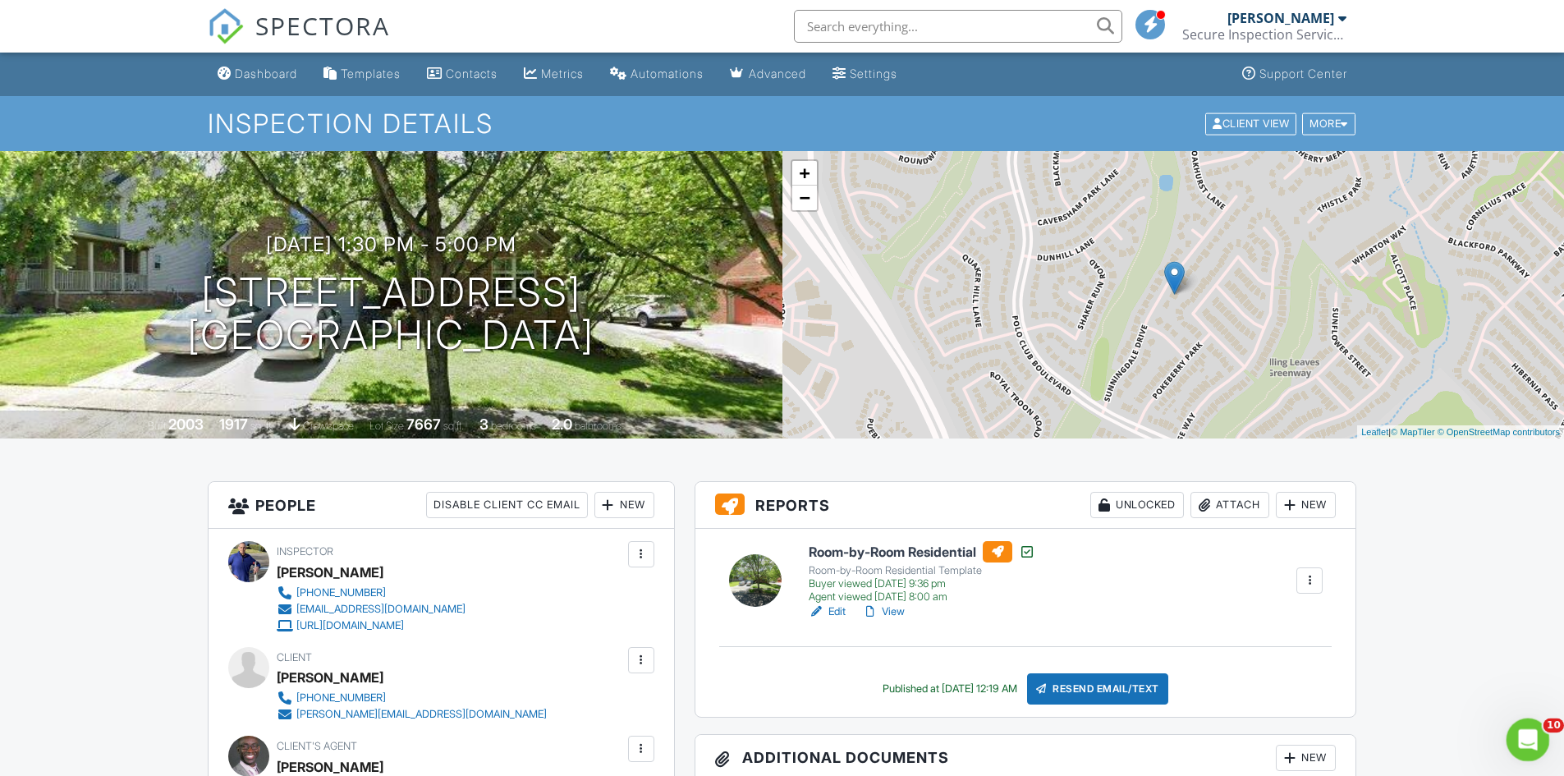
click at [1527, 740] on icon "Open Intercom Messenger" at bounding box center [1526, 737] width 27 height 27
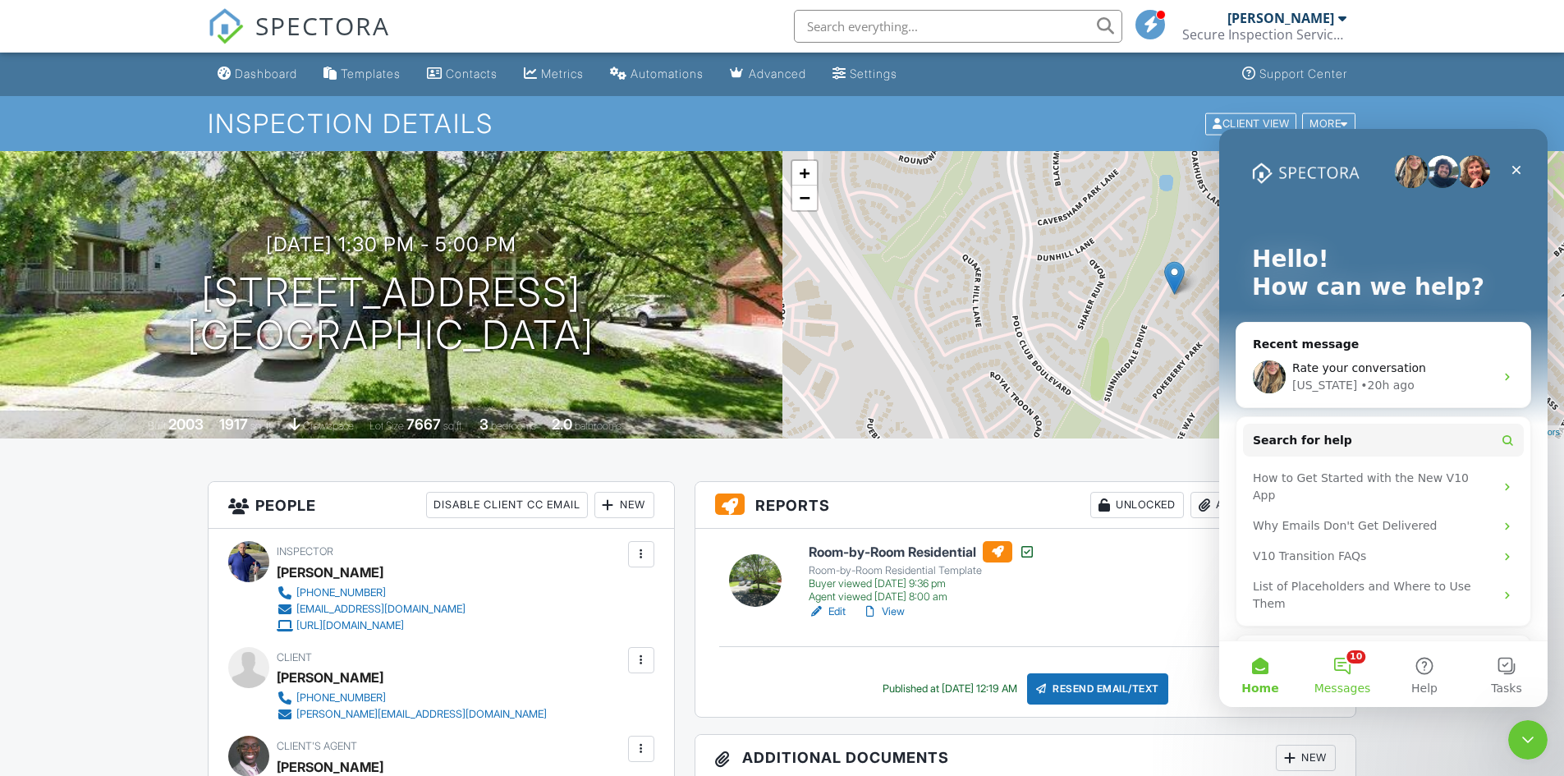
click at [1346, 671] on button "10 Messages" at bounding box center [1343, 674] width 82 height 66
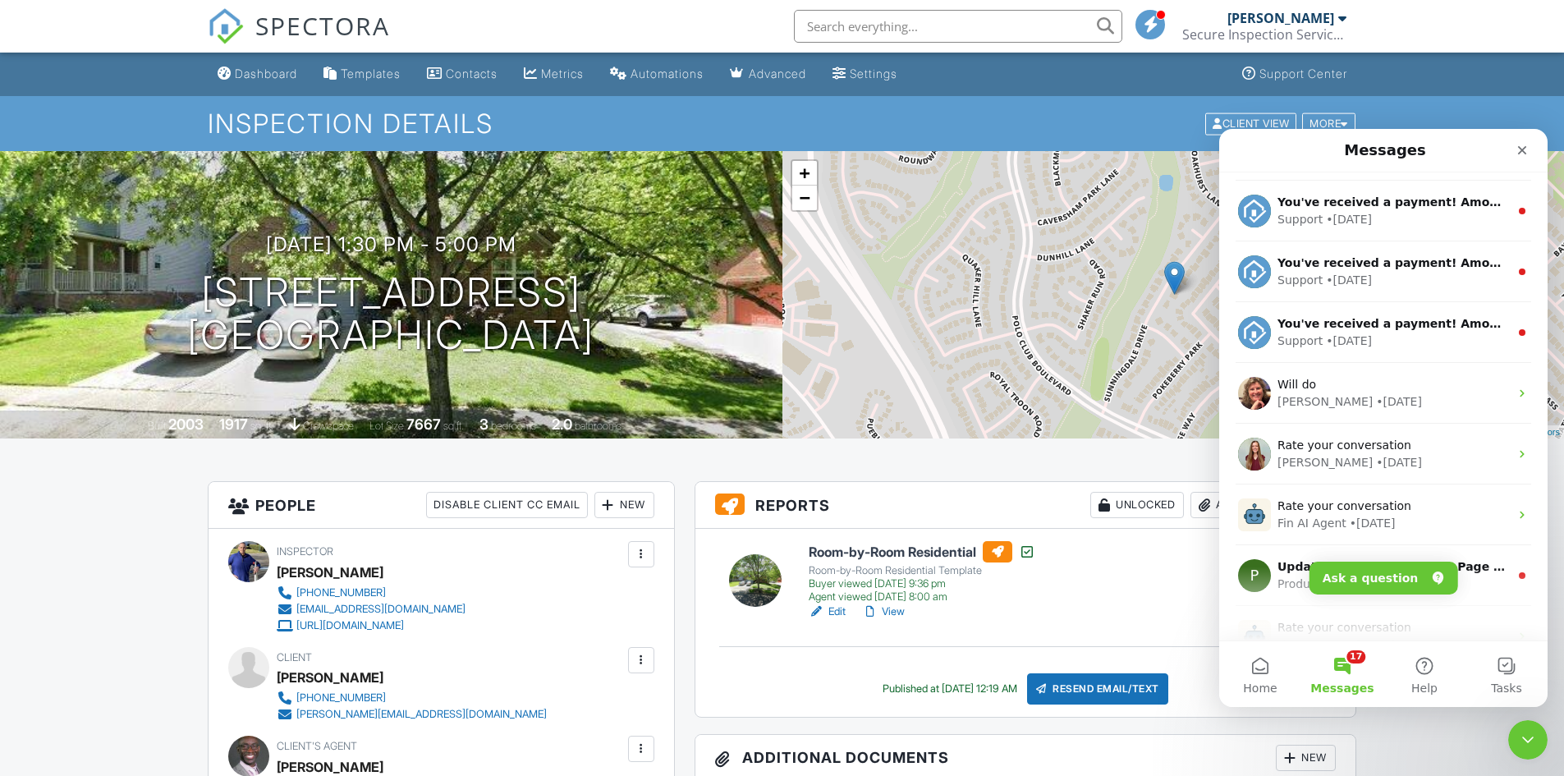
scroll to position [1601, 0]
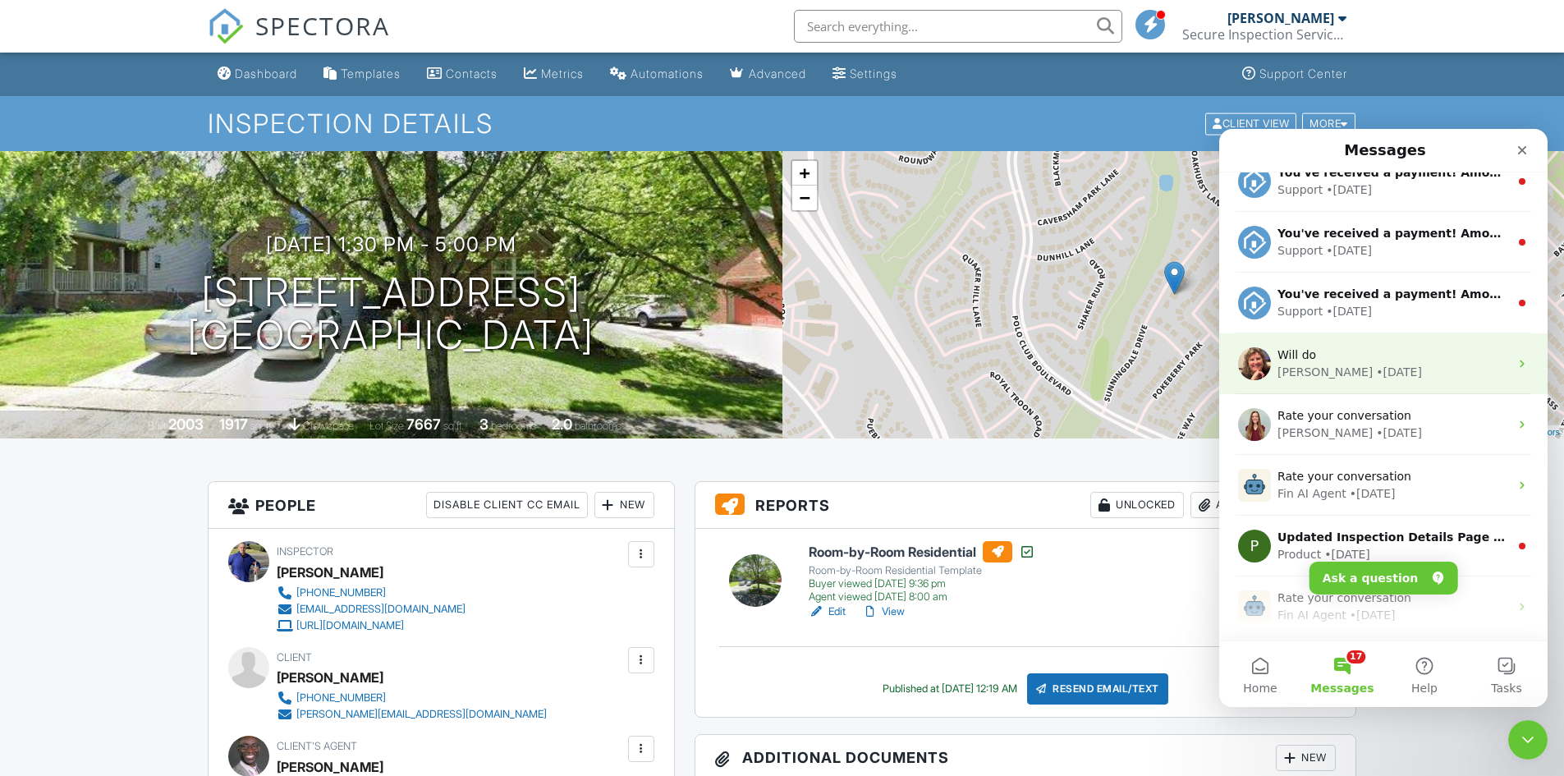
click at [1427, 362] on div "Will do" at bounding box center [1394, 355] width 232 height 17
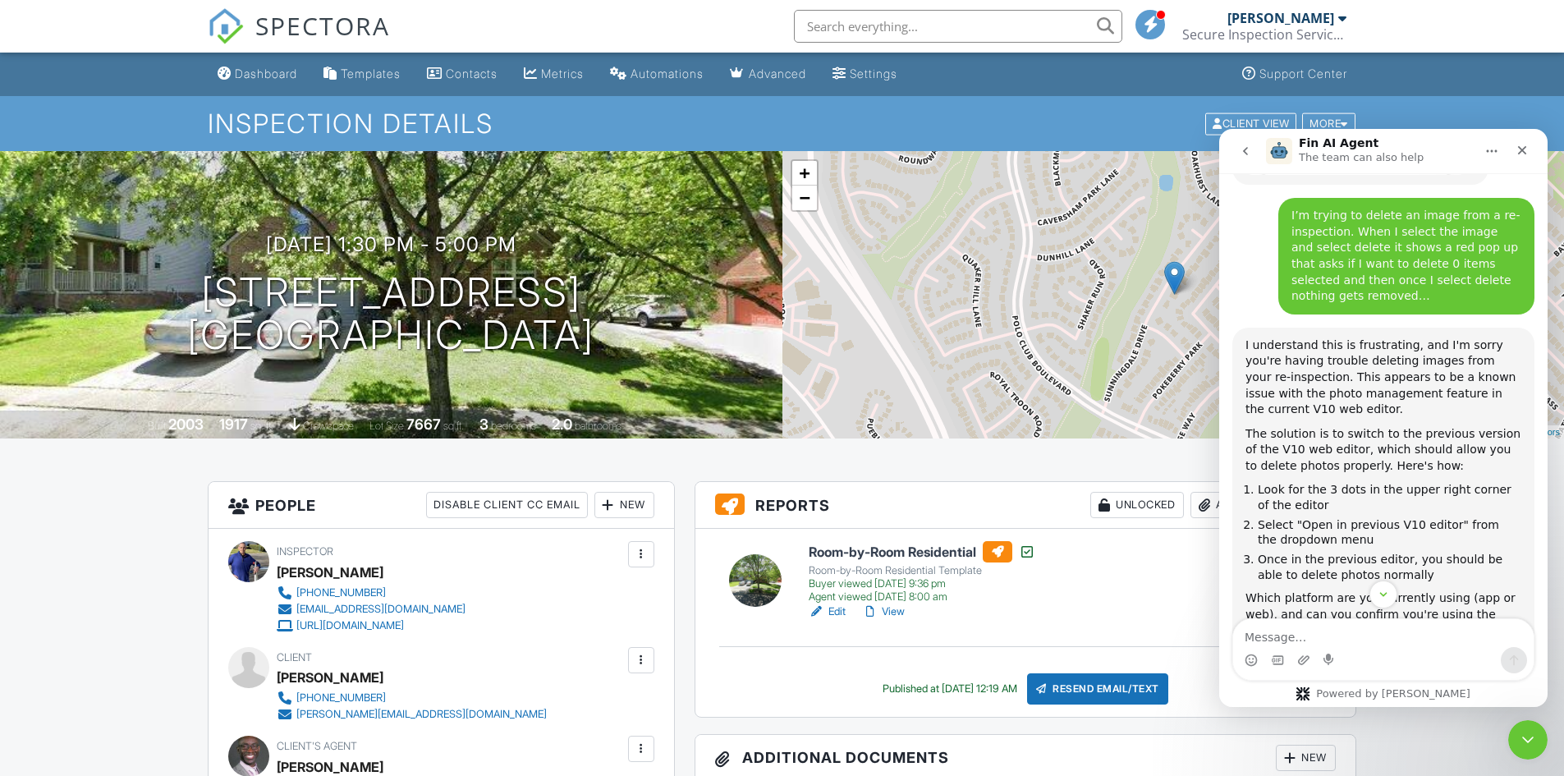
scroll to position [411, 0]
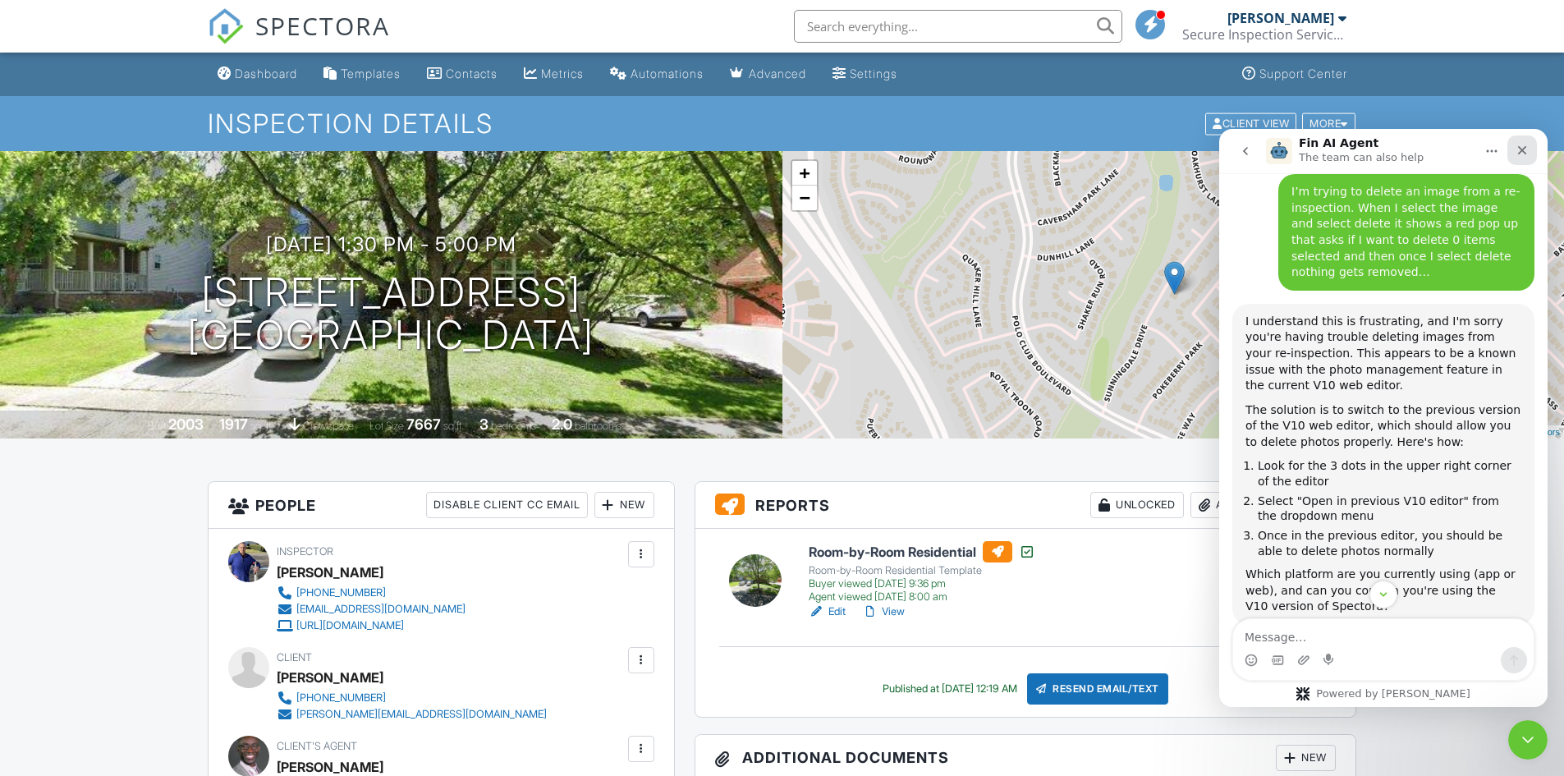
click at [1526, 142] on div "Close" at bounding box center [1523, 150] width 30 height 30
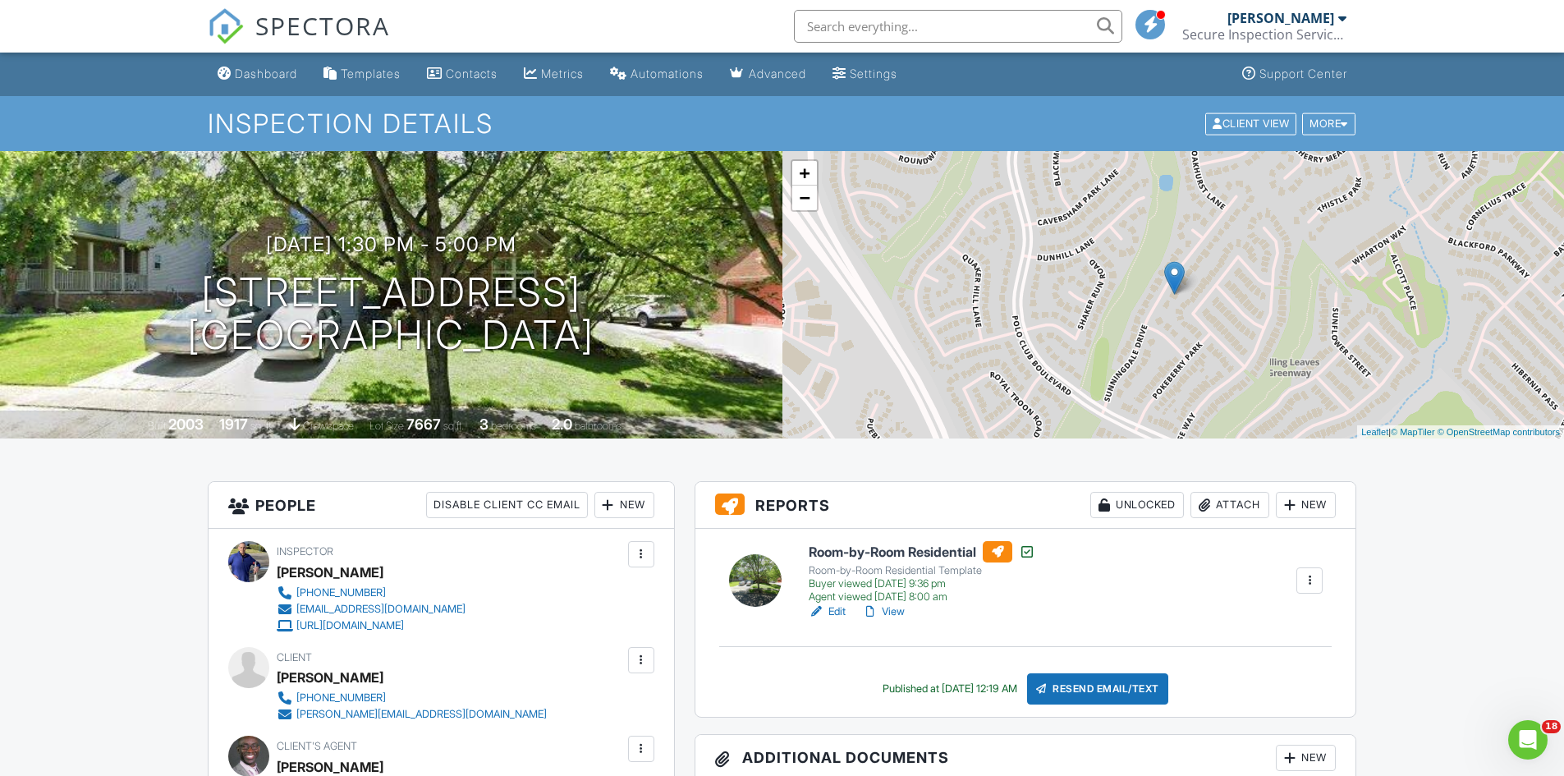
scroll to position [7401, 0]
click at [1522, 738] on icon "Open Intercom Messenger" at bounding box center [1526, 737] width 27 height 27
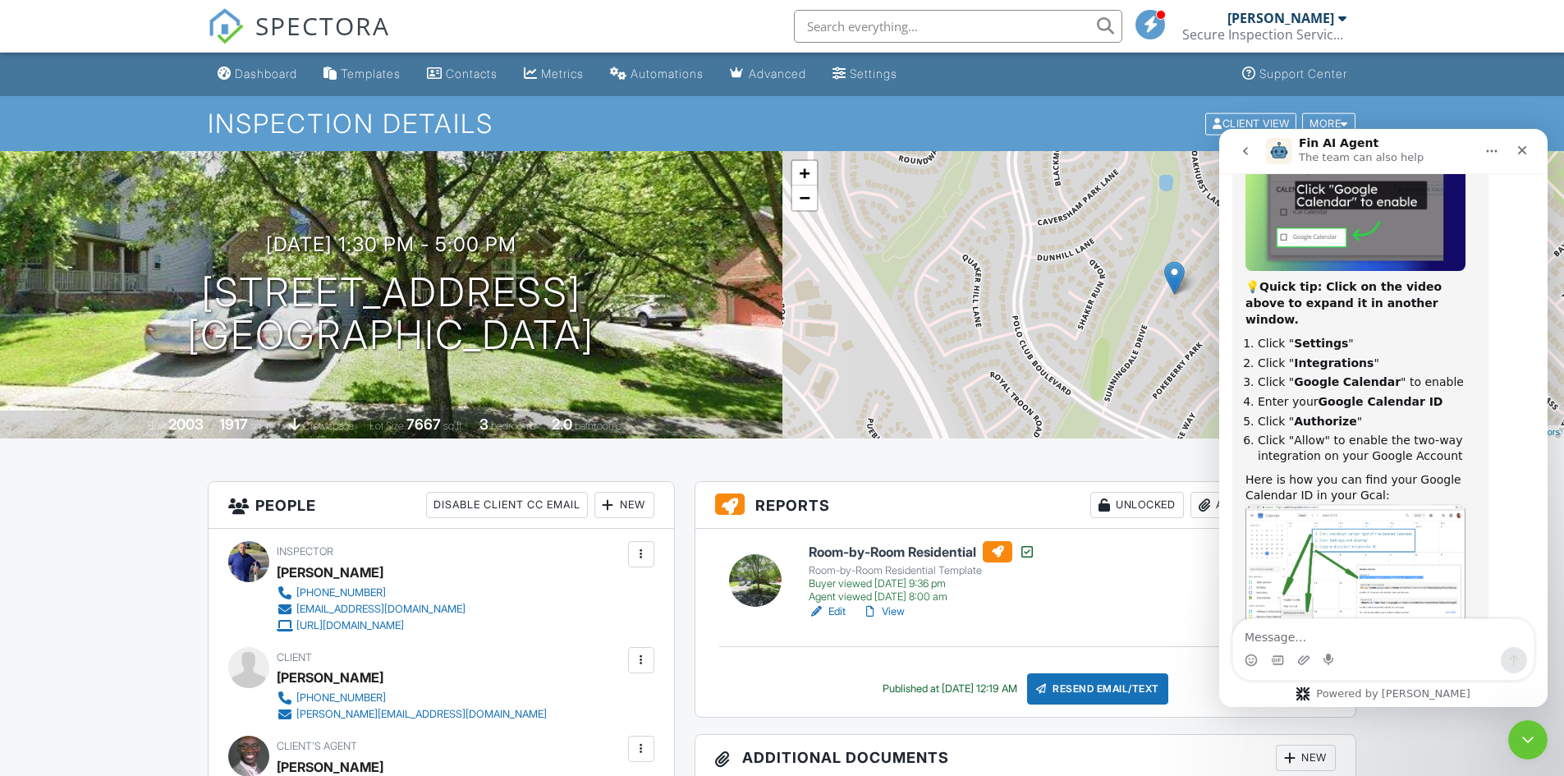
click at [1249, 144] on button "go back" at bounding box center [1245, 150] width 31 height 31
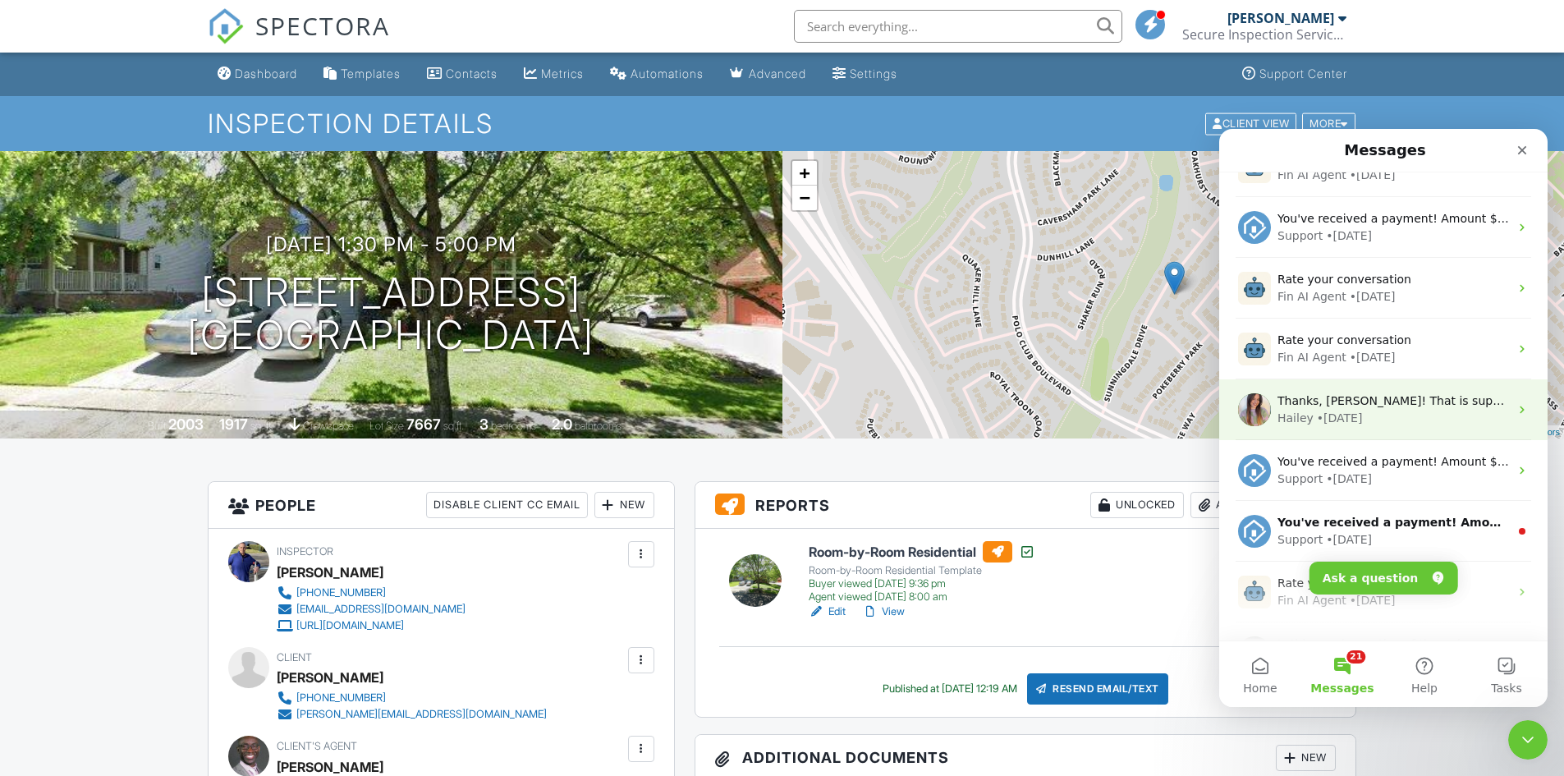
scroll to position [2792, 0]
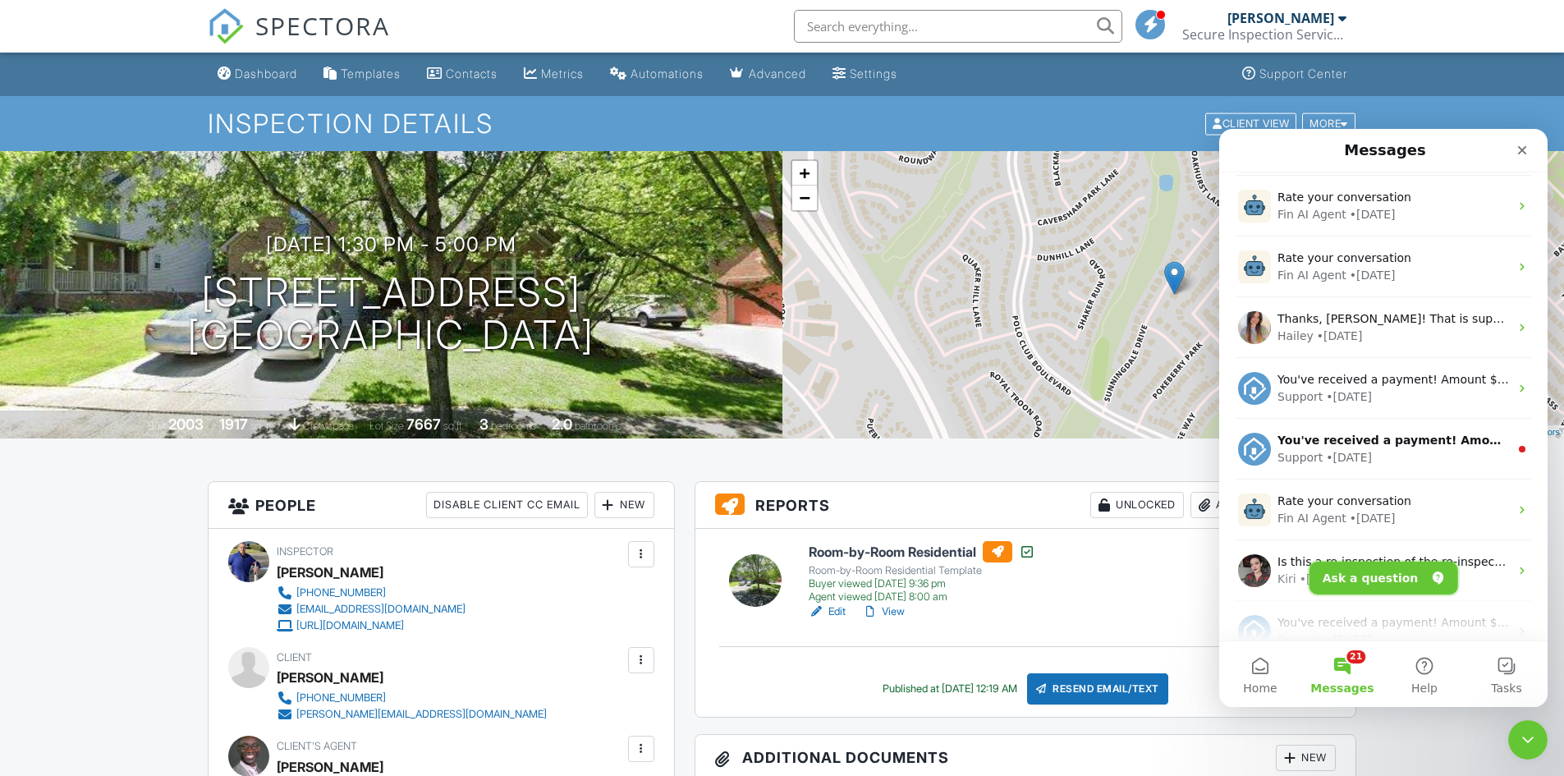
click at [1359, 576] on button "Ask a question" at bounding box center [1384, 578] width 149 height 33
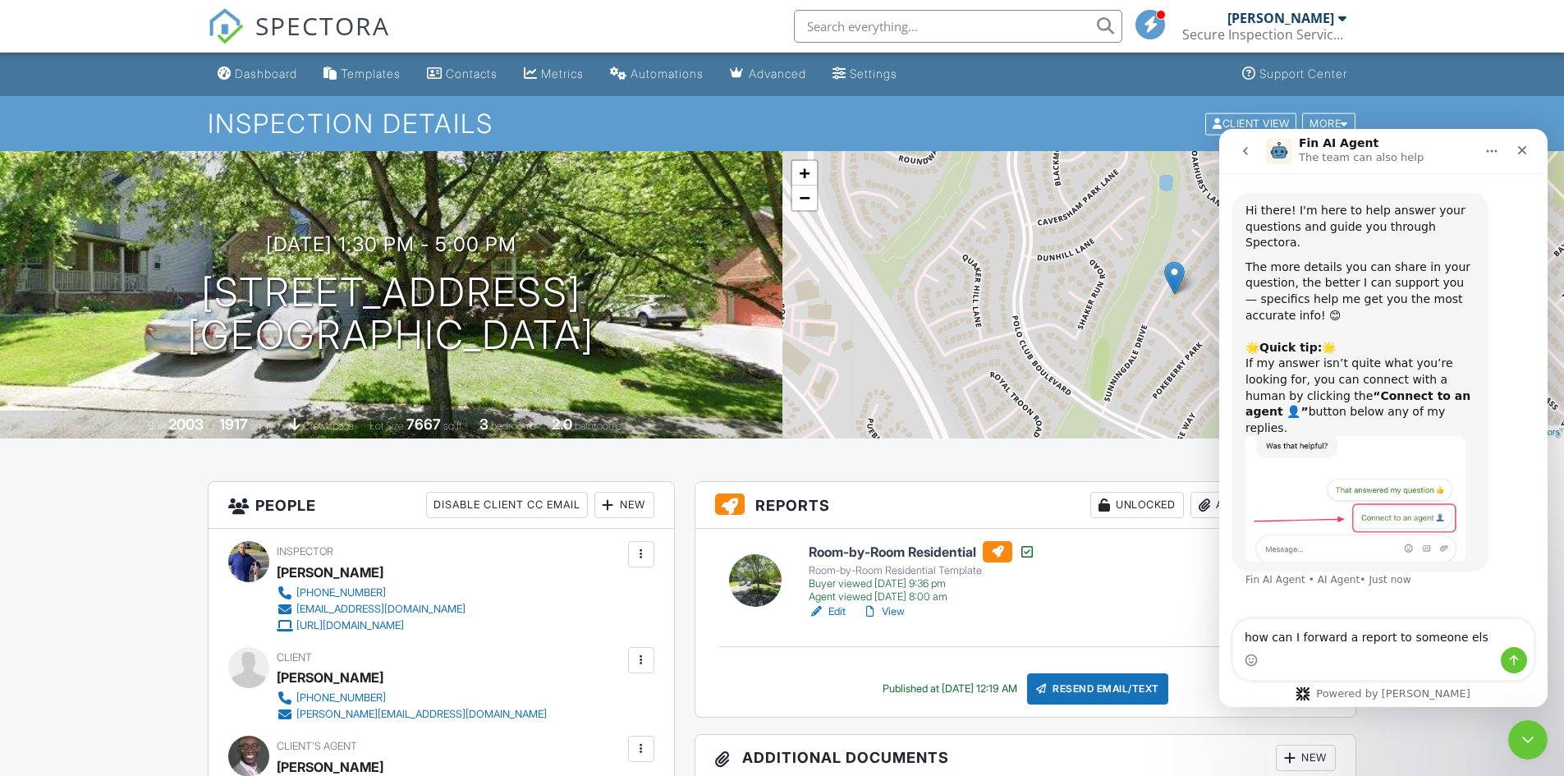
type textarea "how can I forward a report to someone else"
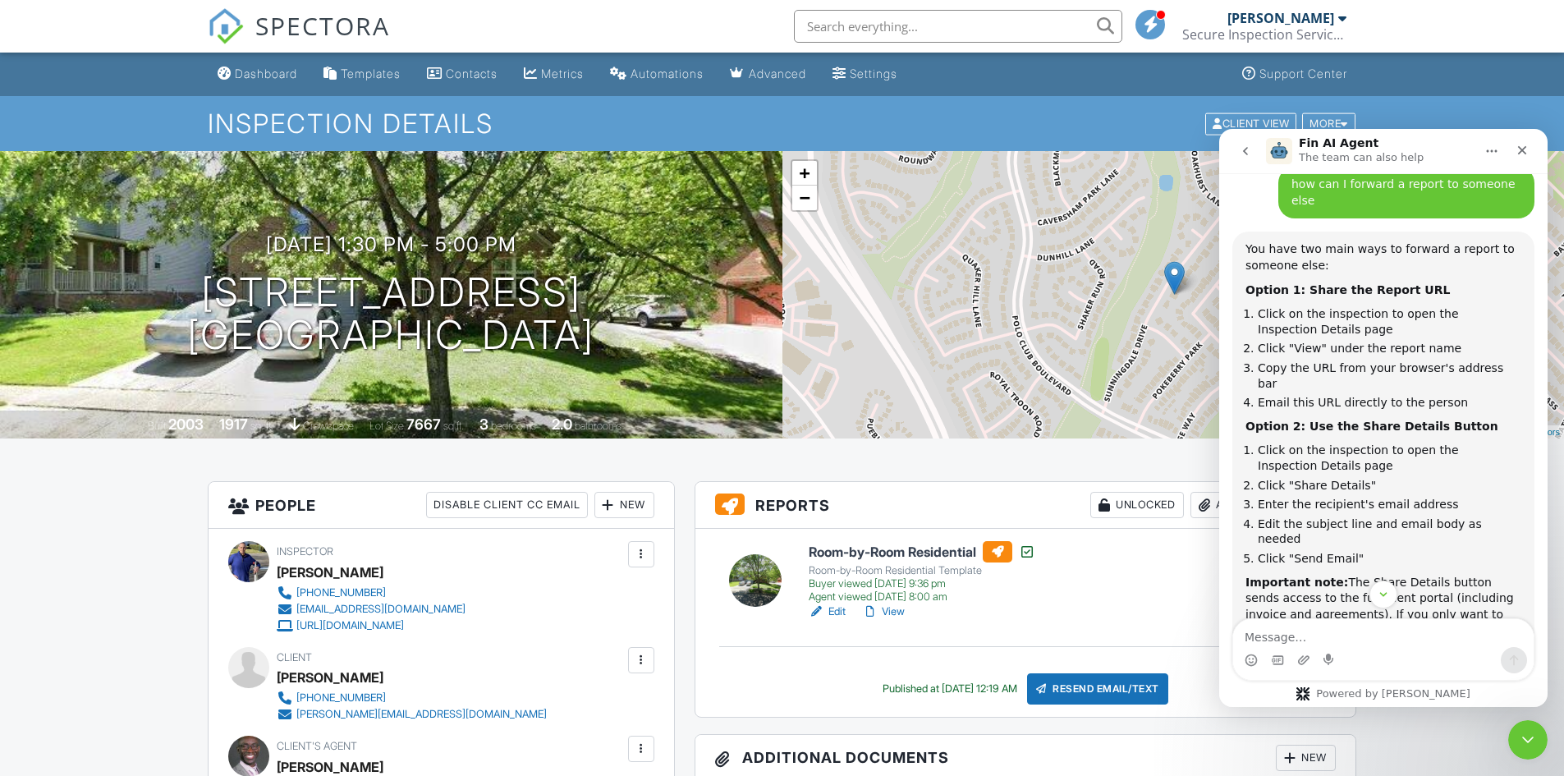
scroll to position [420, 0]
click at [896, 610] on link "View" at bounding box center [883, 612] width 43 height 16
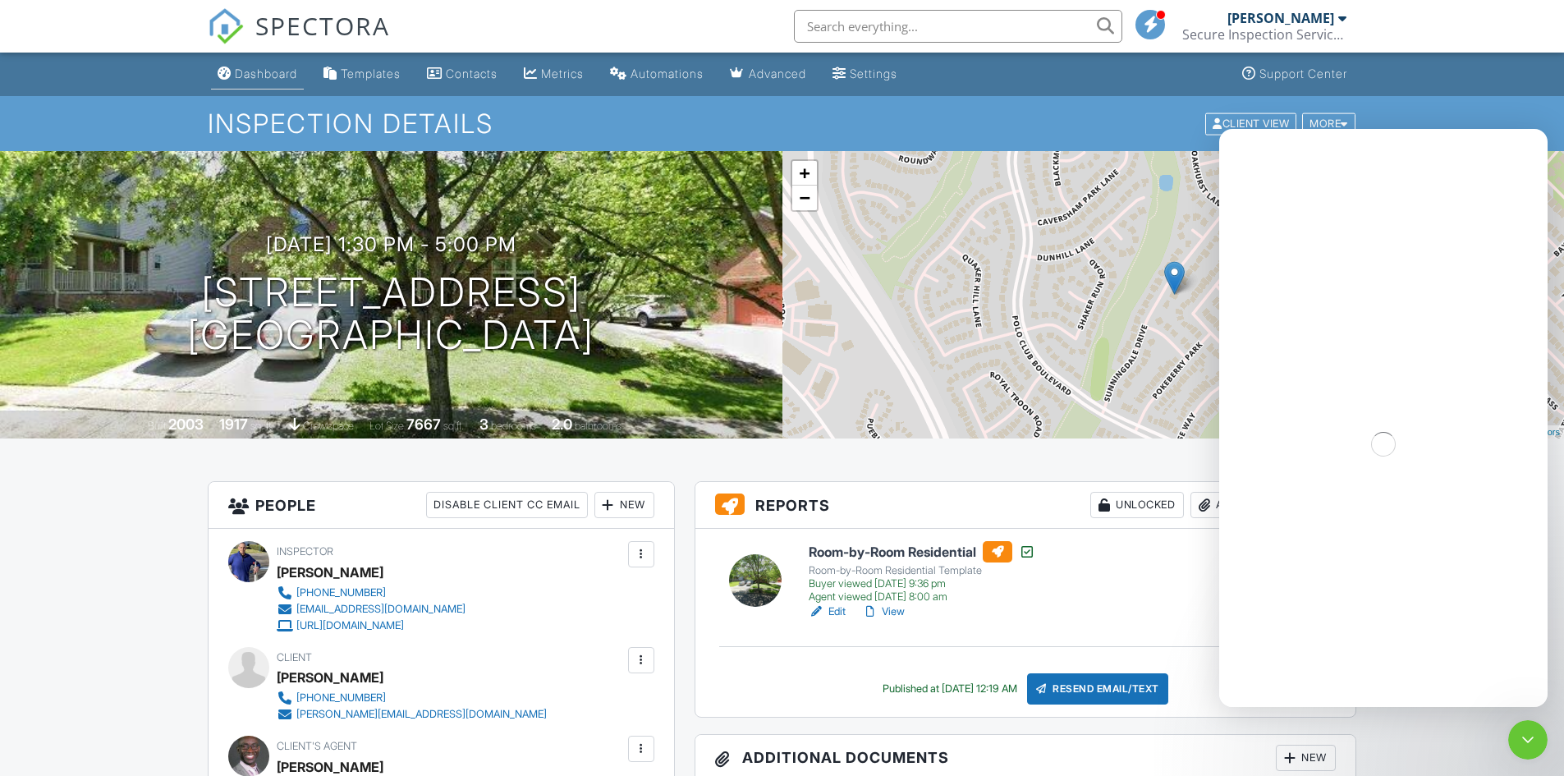
click at [264, 77] on div "Dashboard" at bounding box center [266, 74] width 62 height 14
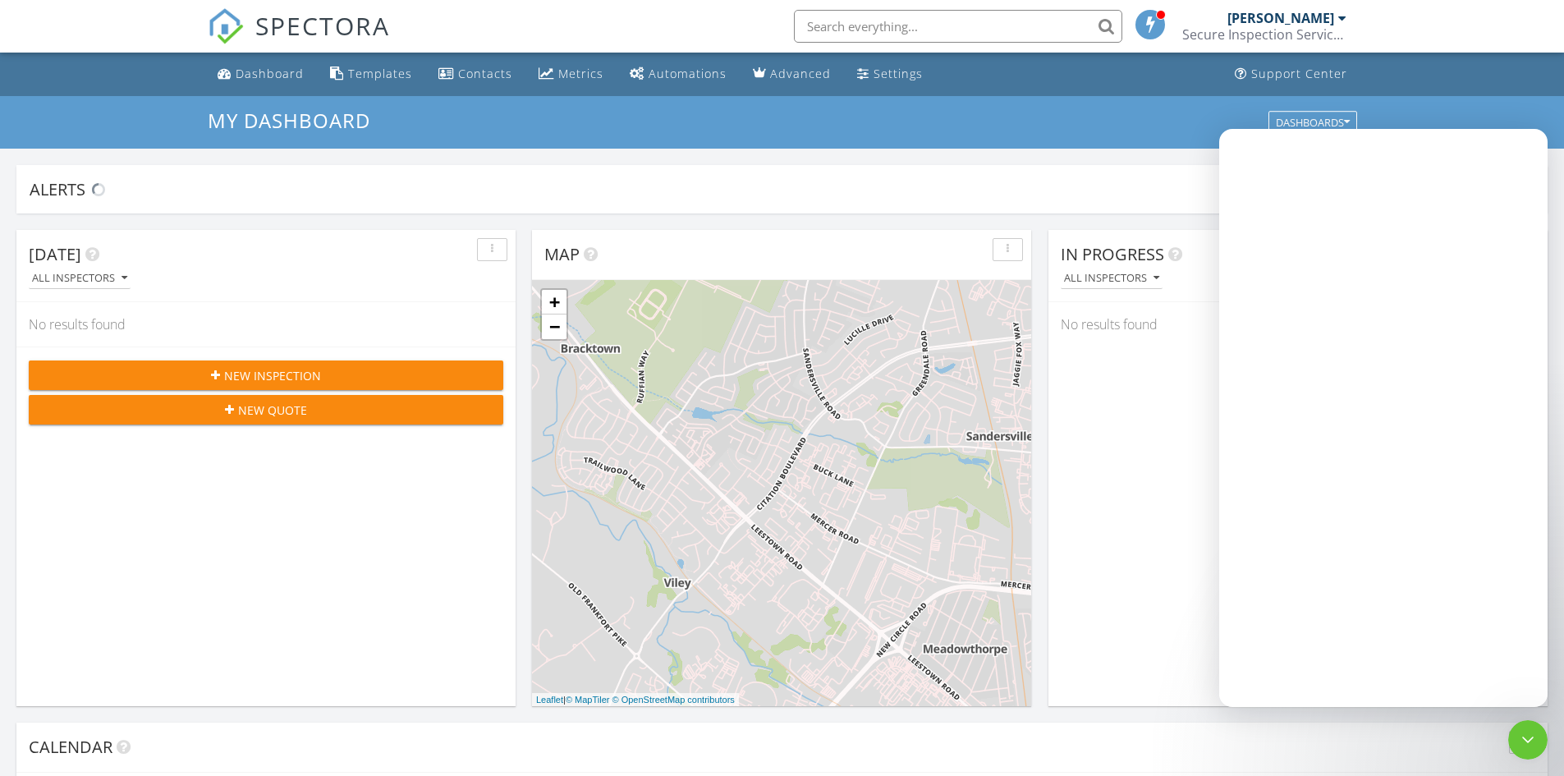
scroll to position [1520, 1590]
click at [1535, 735] on icon "Close Intercom Messenger" at bounding box center [1526, 738] width 20 height 20
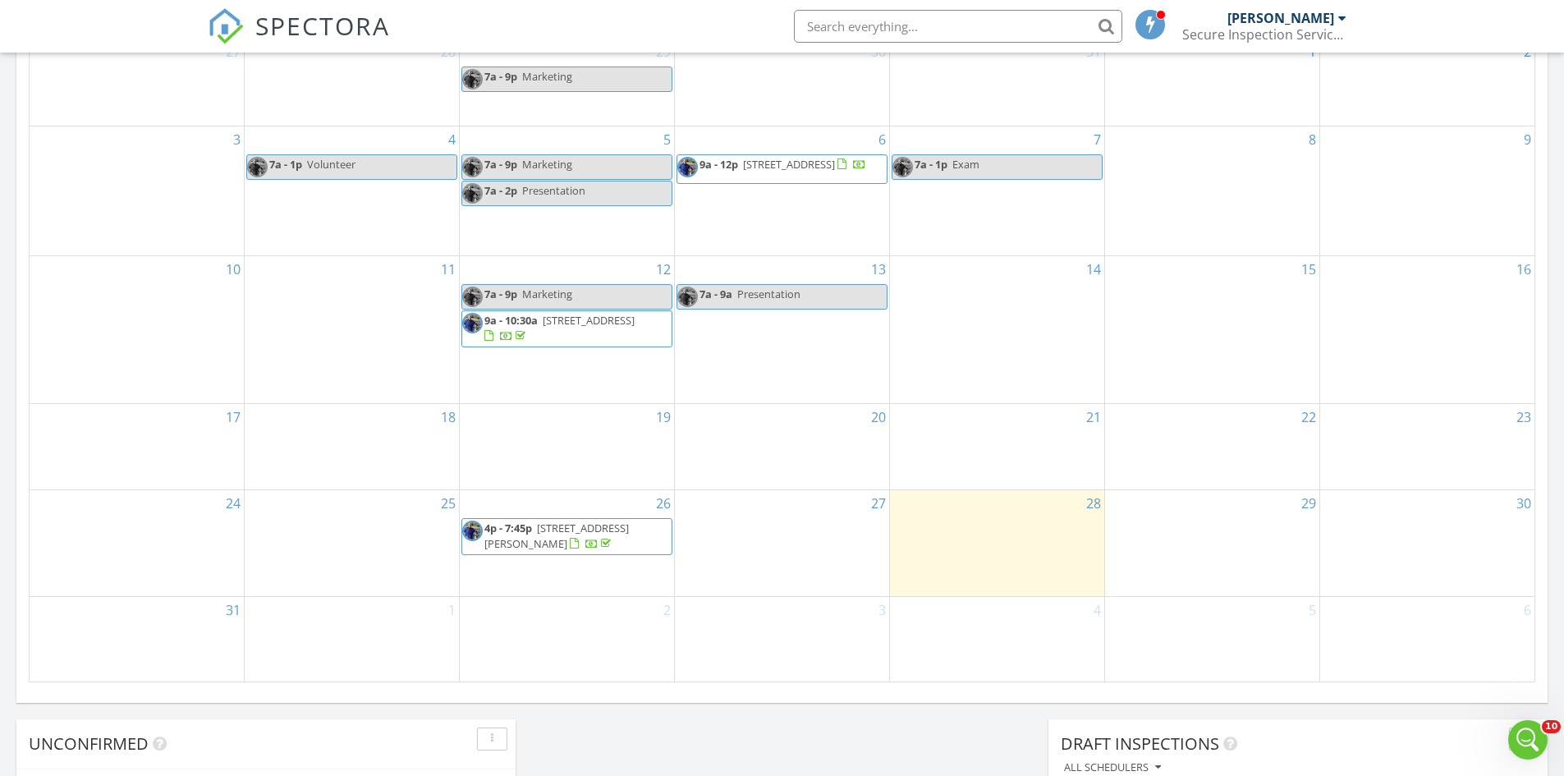
scroll to position [821, 0]
click at [555, 546] on span "607 Colby Ridge Blvd, Winchester 40391" at bounding box center [556, 539] width 145 height 30
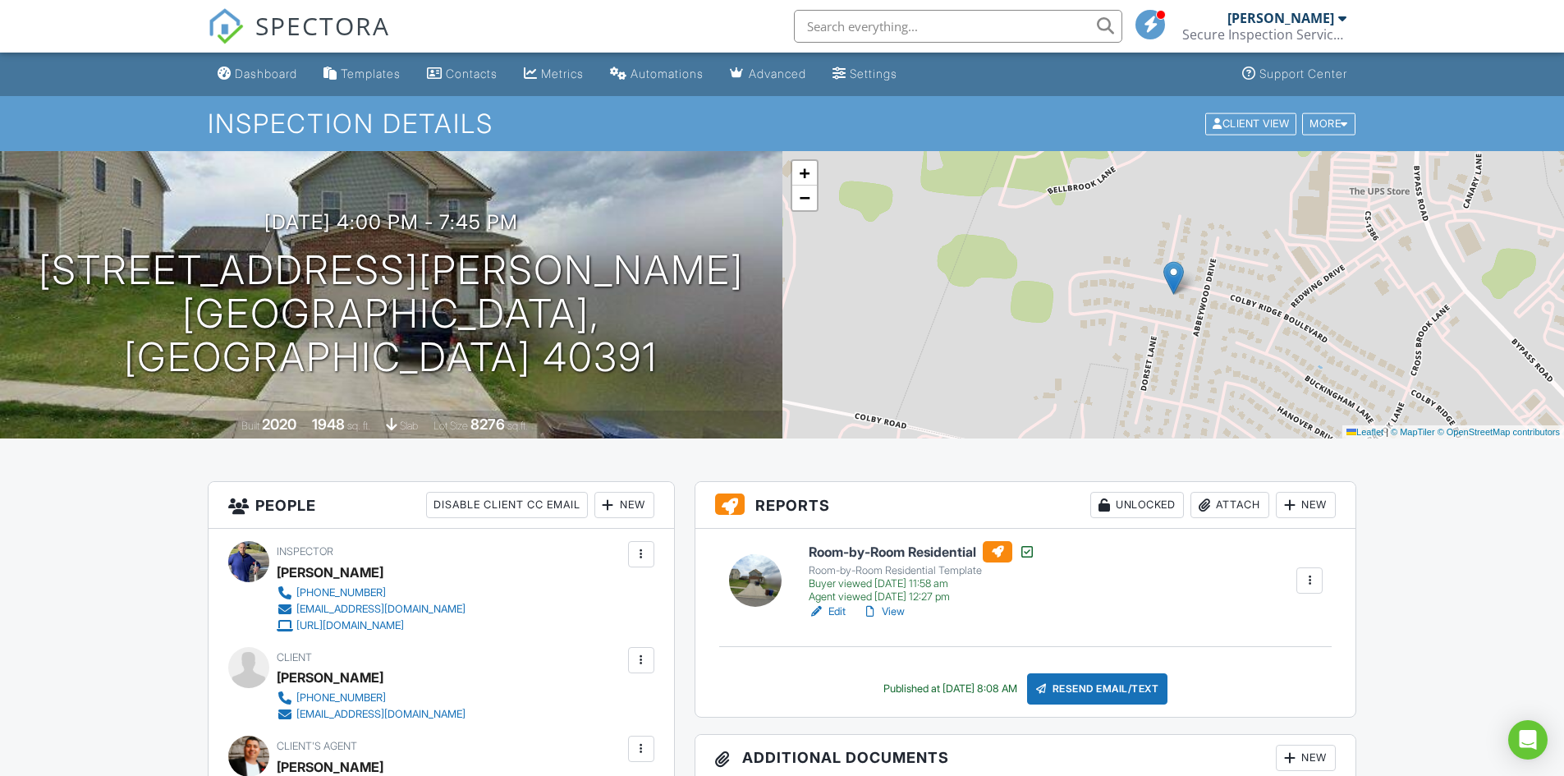
click at [899, 611] on link "View" at bounding box center [883, 612] width 43 height 16
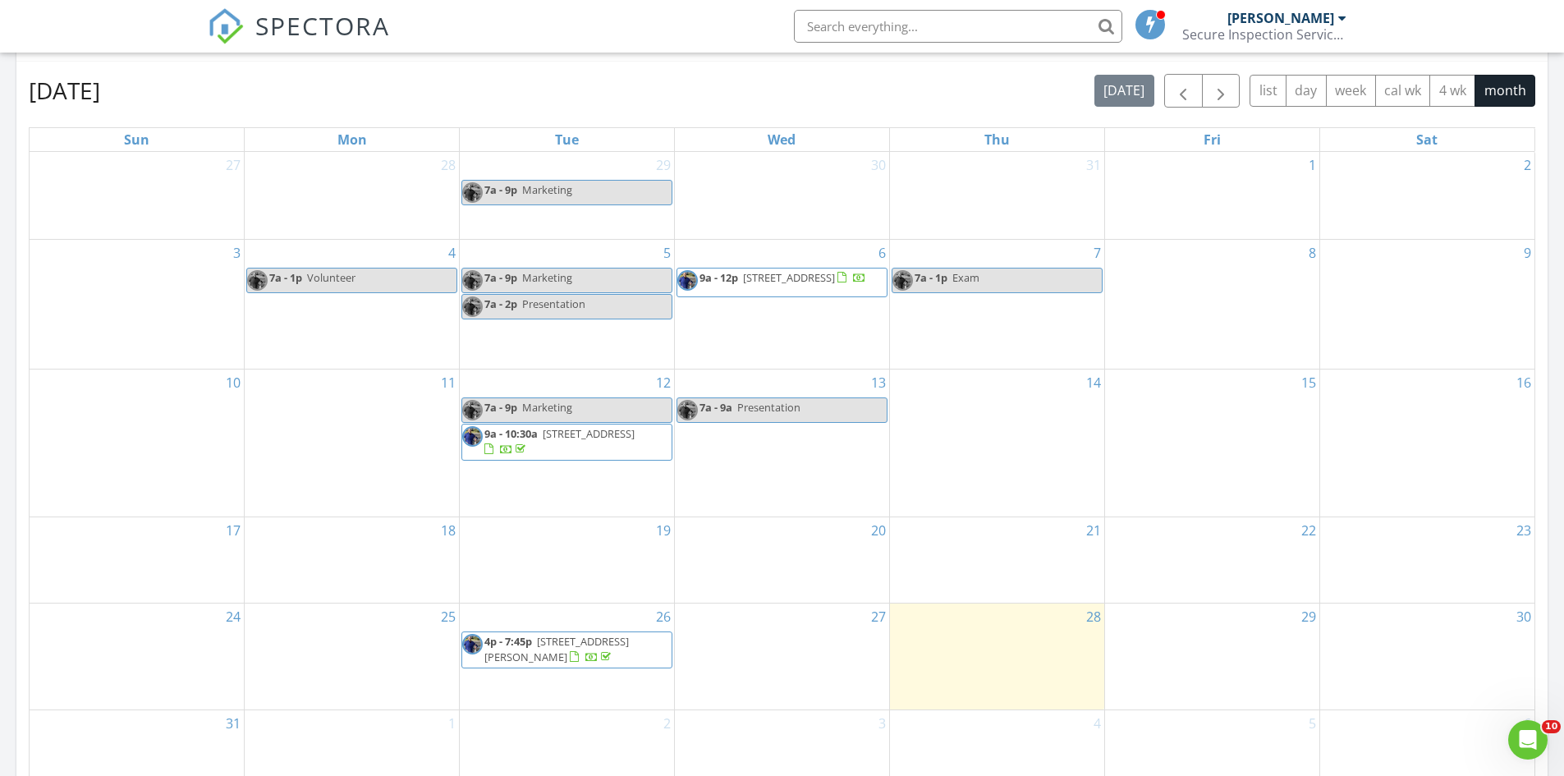
scroll to position [739, 0]
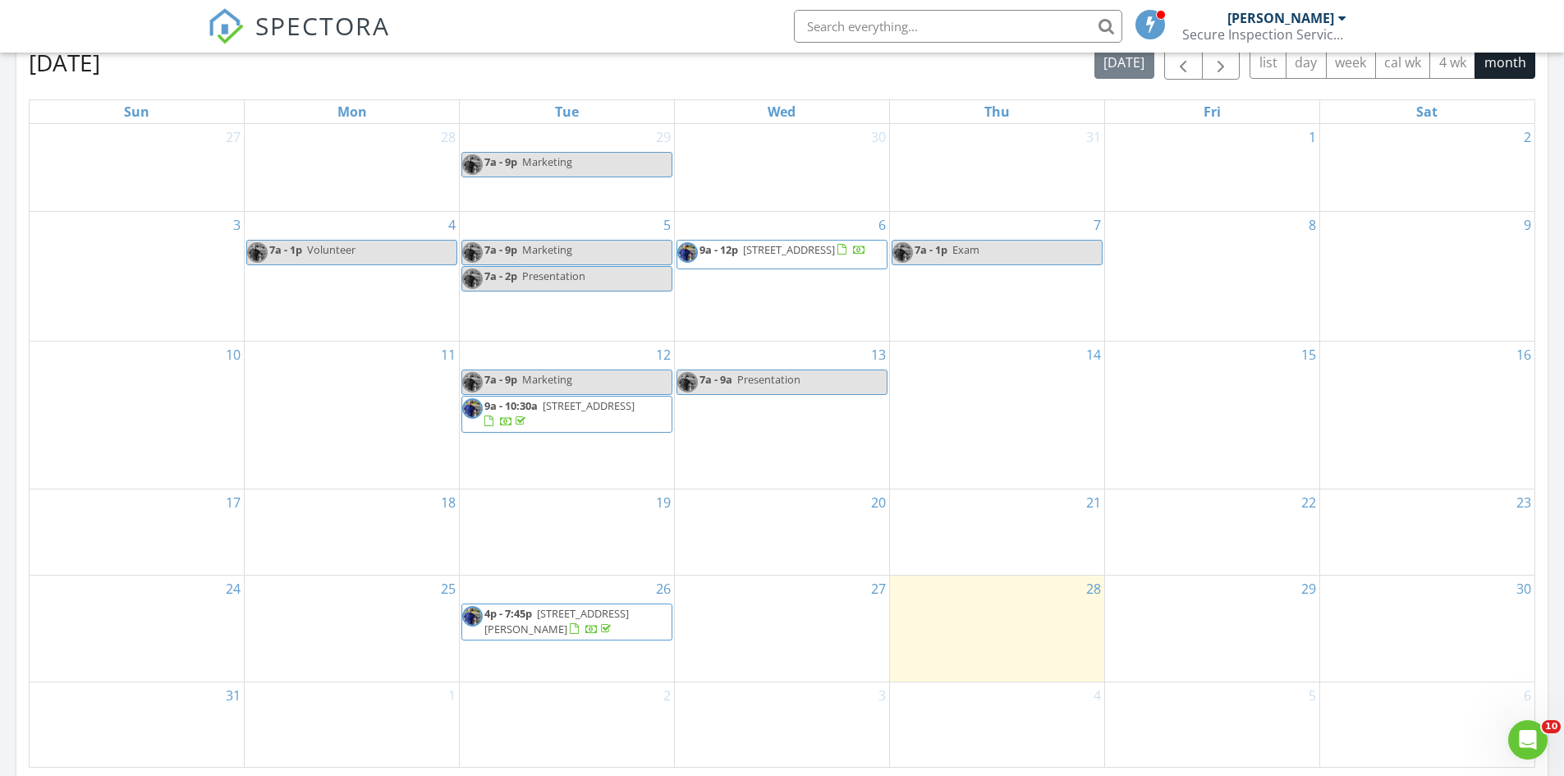
click at [581, 419] on span "9a - 10:30a 210 Fee St, Berea 40403" at bounding box center [566, 414] width 209 height 32
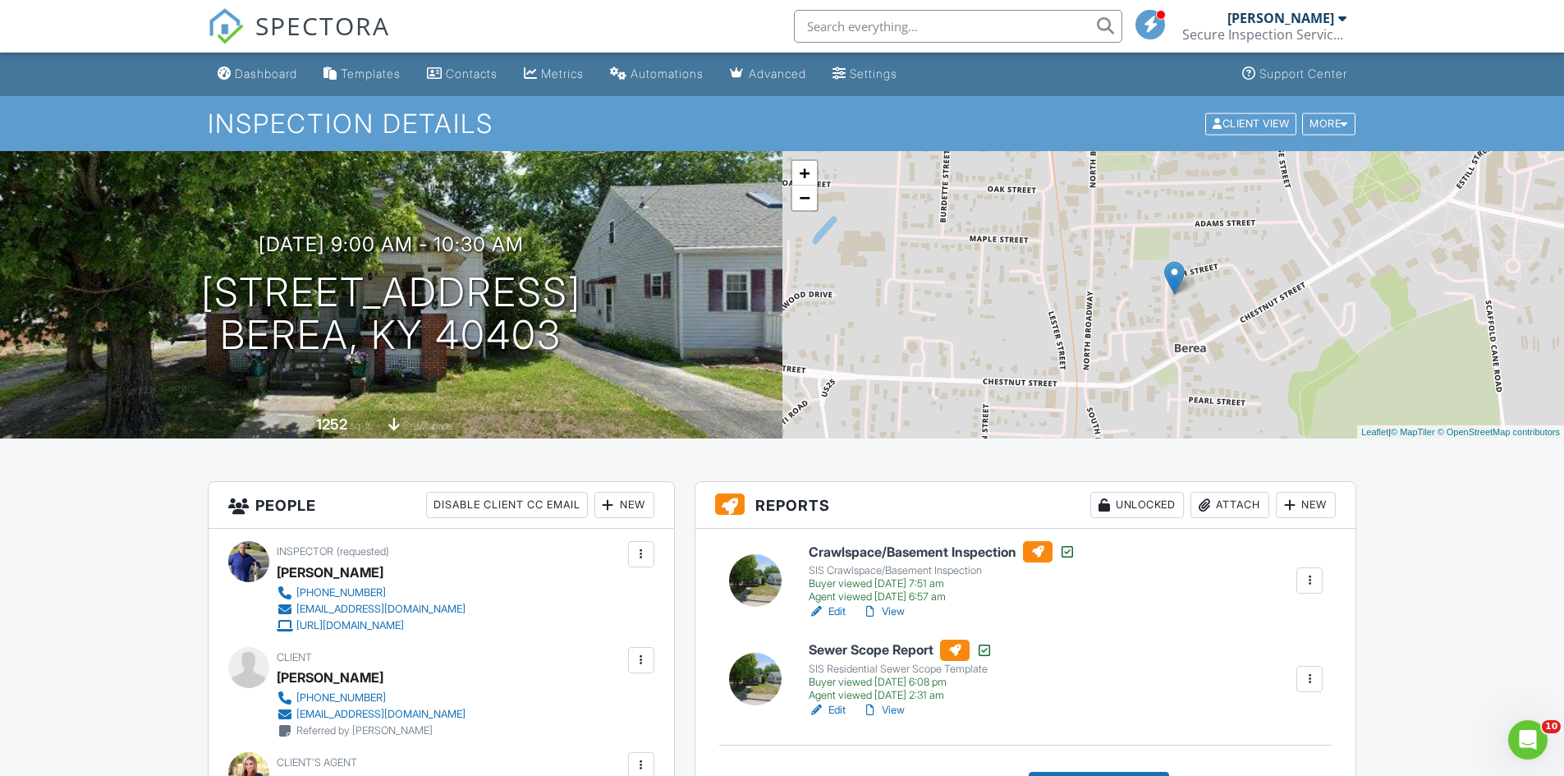
click at [895, 612] on link "View" at bounding box center [883, 612] width 43 height 16
click at [887, 713] on link "View" at bounding box center [883, 710] width 43 height 16
